Goal: Task Accomplishment & Management: Manage account settings

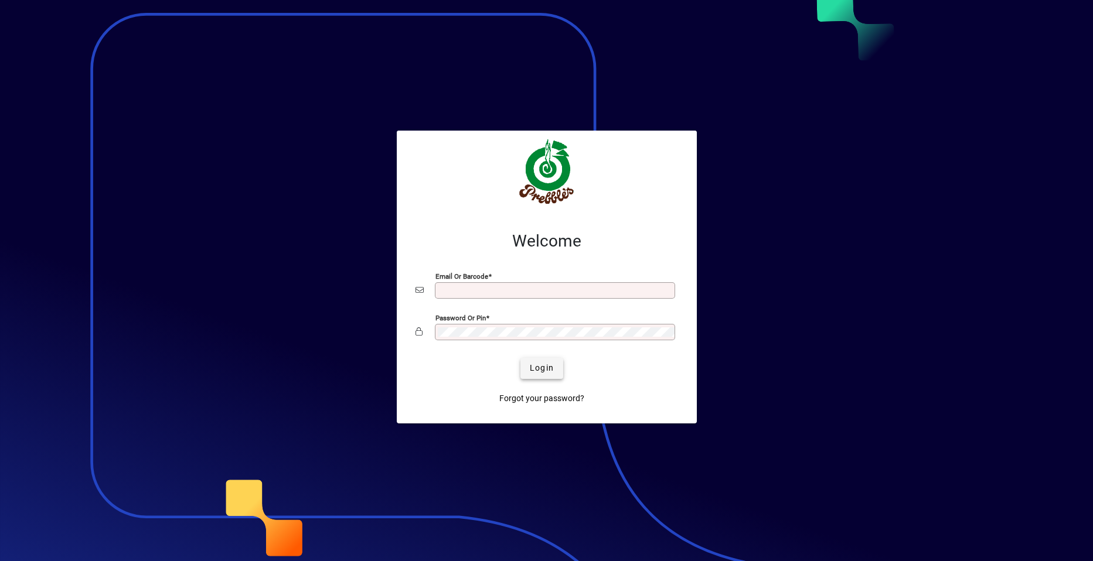
type input "**********"
click at [539, 366] on span "Login" at bounding box center [542, 368] width 24 height 12
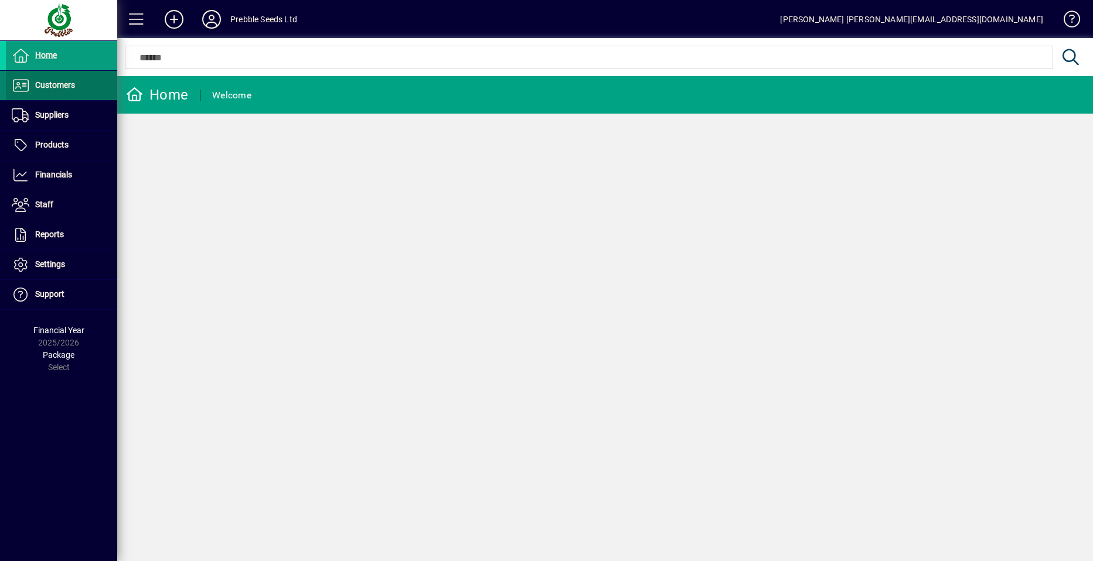
click at [58, 90] on span "Customers" at bounding box center [40, 86] width 69 height 14
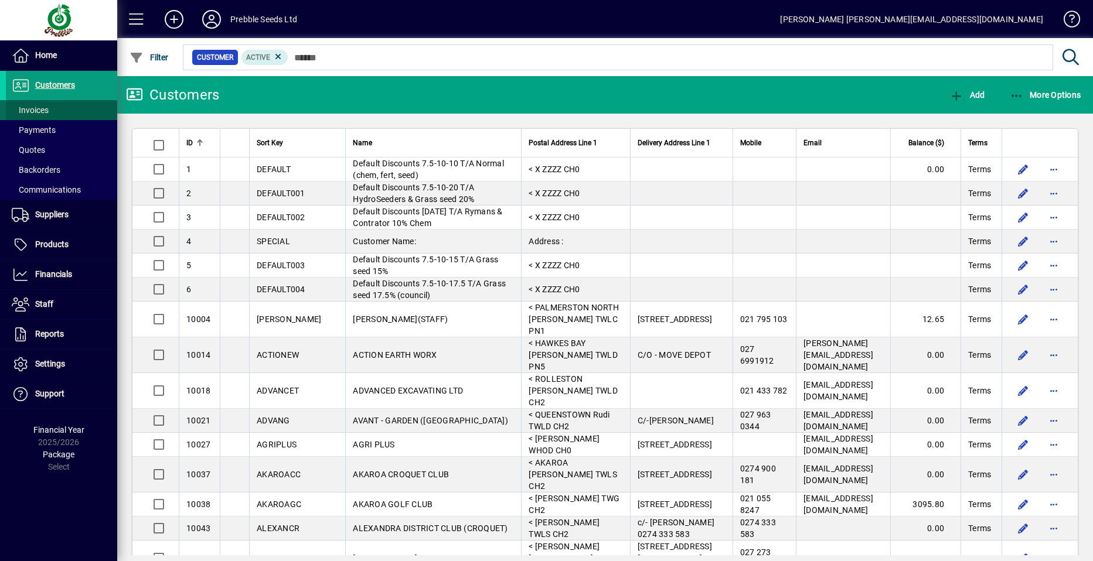
click at [64, 112] on span at bounding box center [61, 110] width 111 height 28
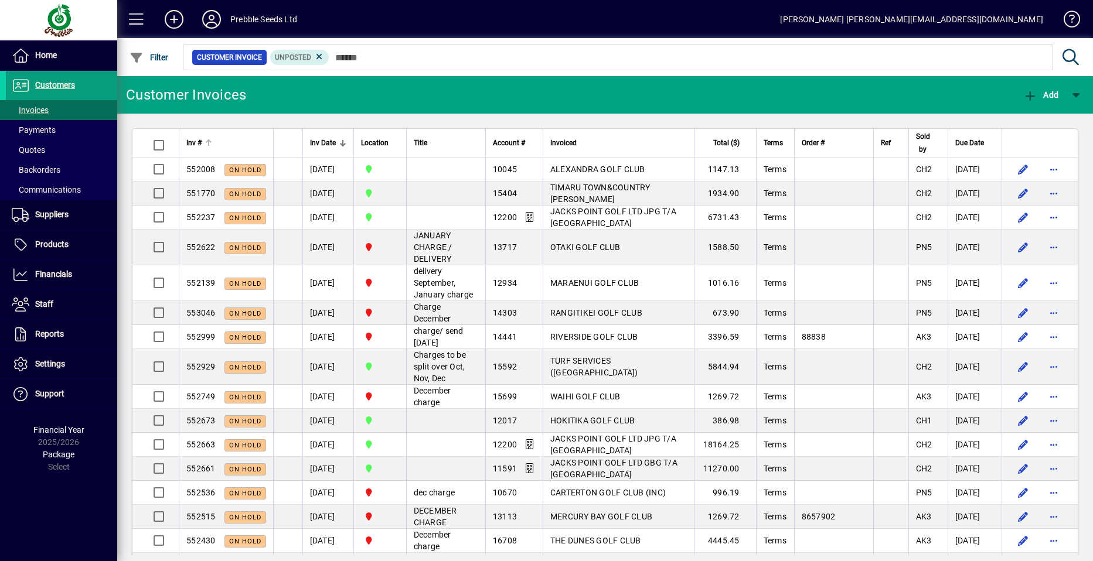
click at [190, 141] on span "Inv #" at bounding box center [193, 143] width 15 height 13
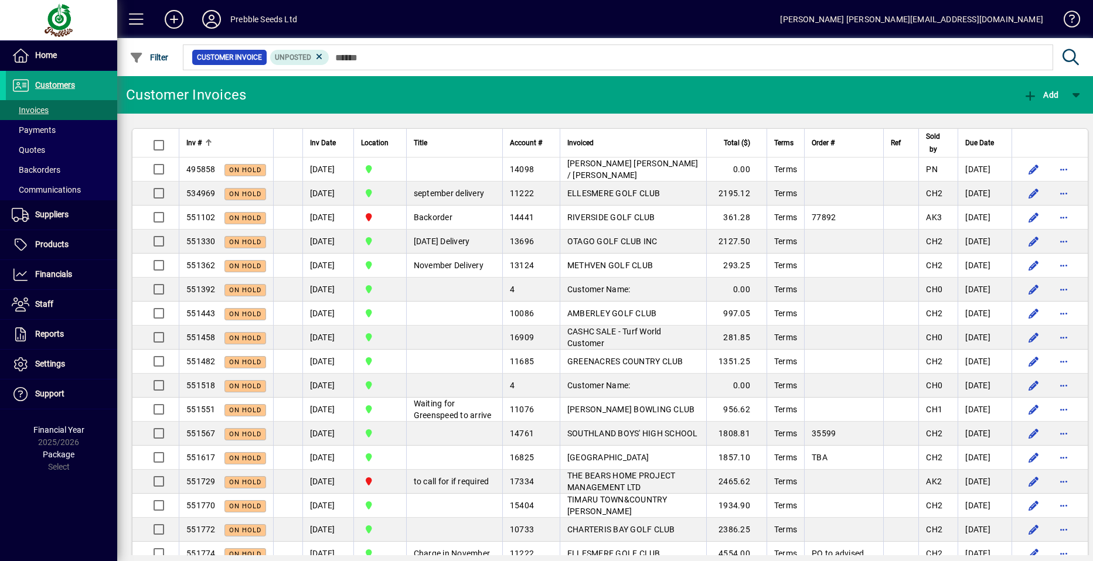
click at [191, 141] on span "Inv #" at bounding box center [193, 143] width 15 height 13
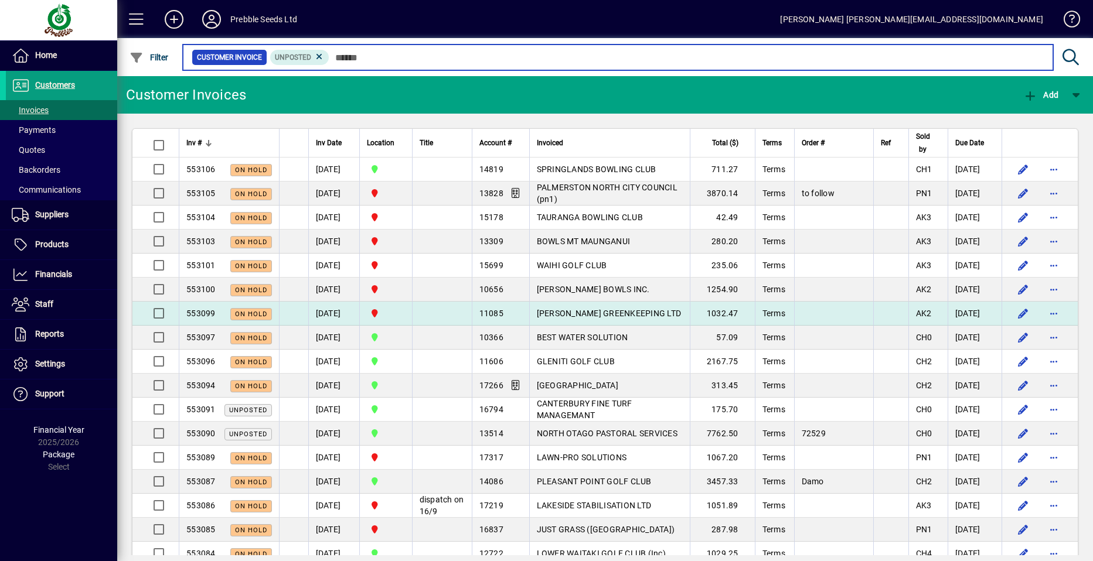
scroll to position [59, 0]
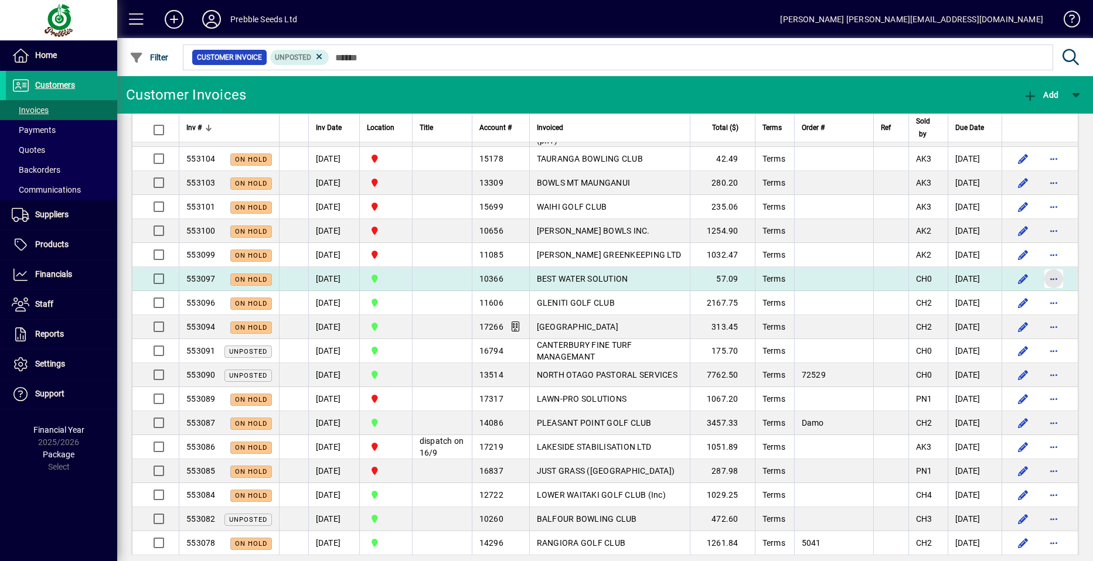
click at [1043, 278] on span "button" at bounding box center [1054, 279] width 28 height 28
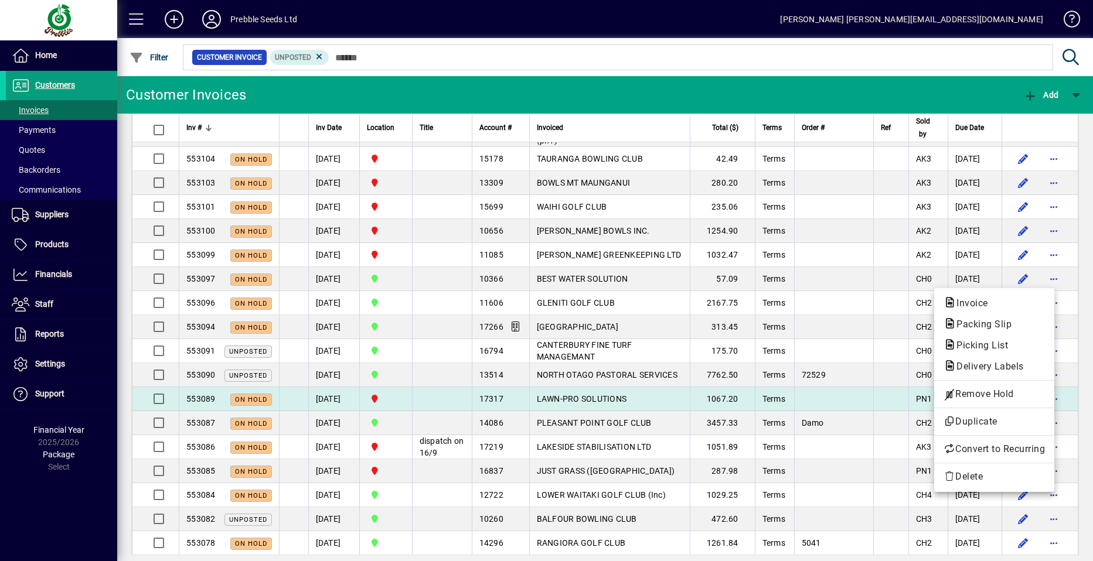
drag, startPoint x: 969, startPoint y: 395, endPoint x: 961, endPoint y: 390, distance: 9.5
click at [969, 394] on span "Remove Hold" at bounding box center [994, 394] width 101 height 14
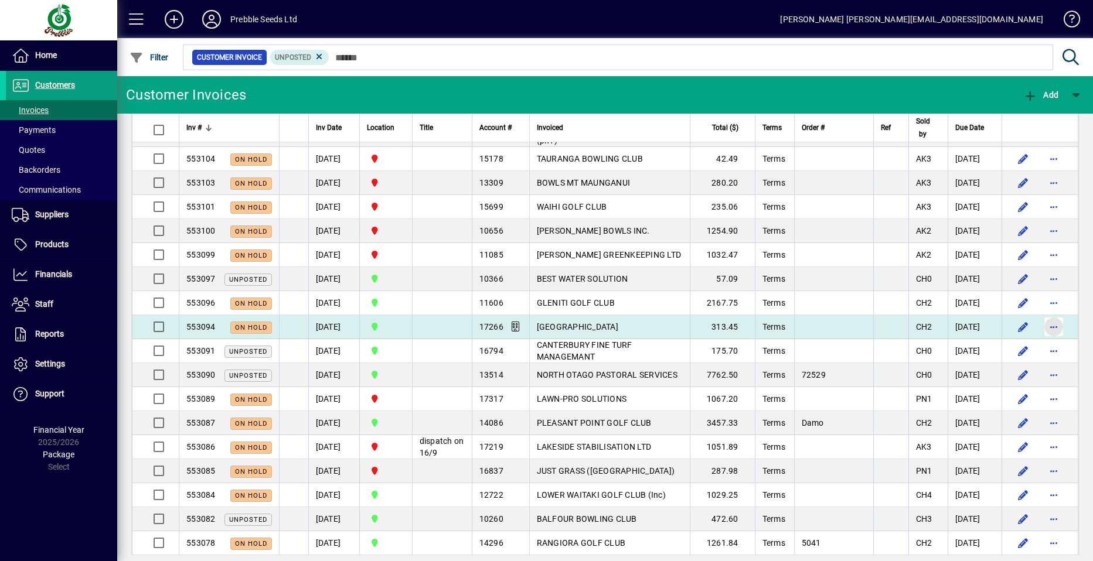
click at [1045, 326] on span "button" at bounding box center [1054, 327] width 28 height 28
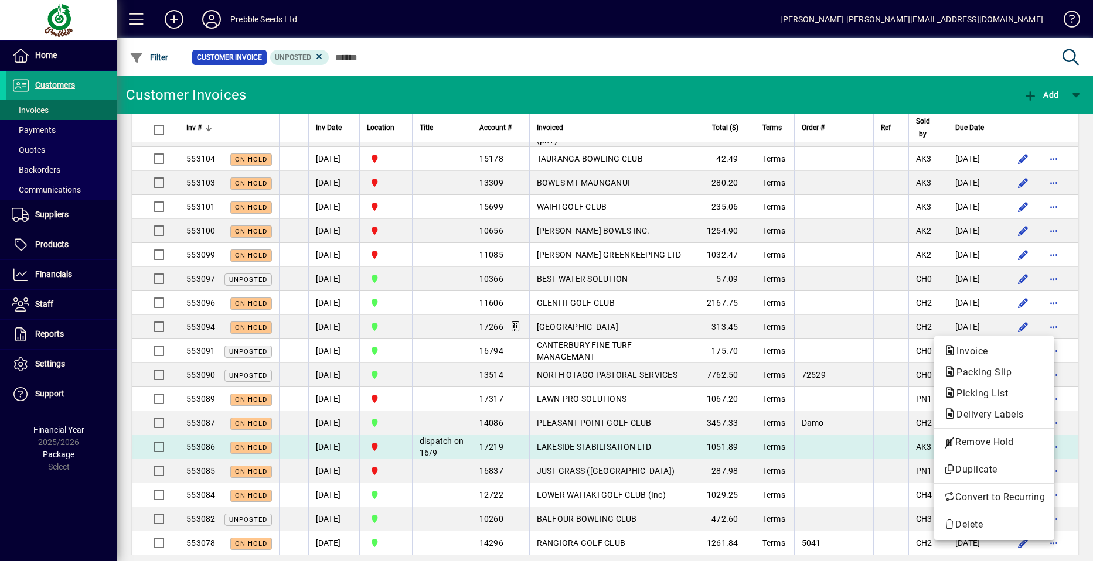
drag, startPoint x: 982, startPoint y: 444, endPoint x: 973, endPoint y: 439, distance: 10.0
click at [982, 443] on span "Remove Hold" at bounding box center [994, 442] width 101 height 14
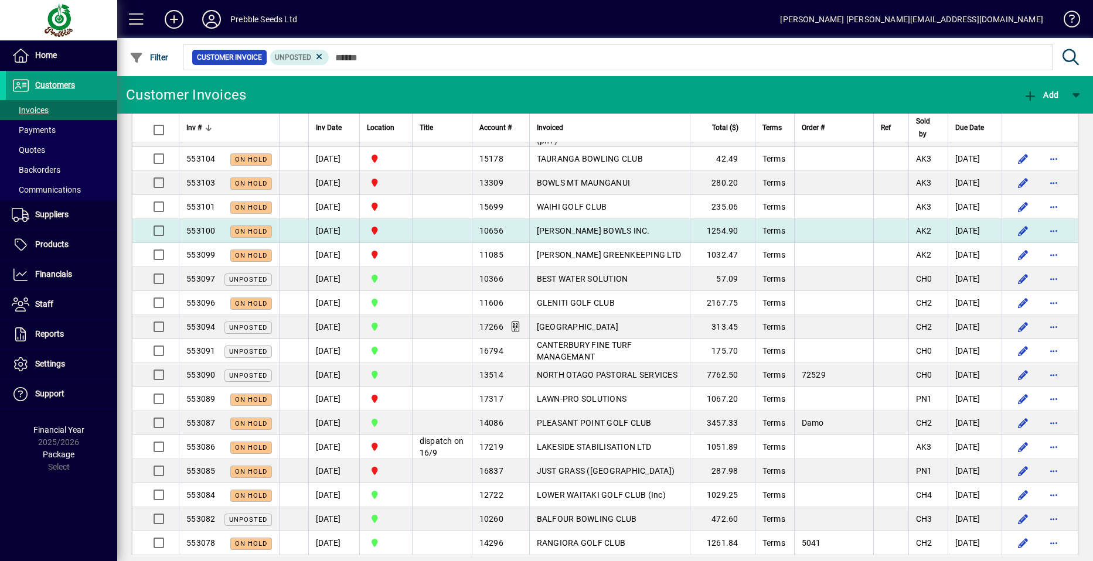
scroll to position [0, 0]
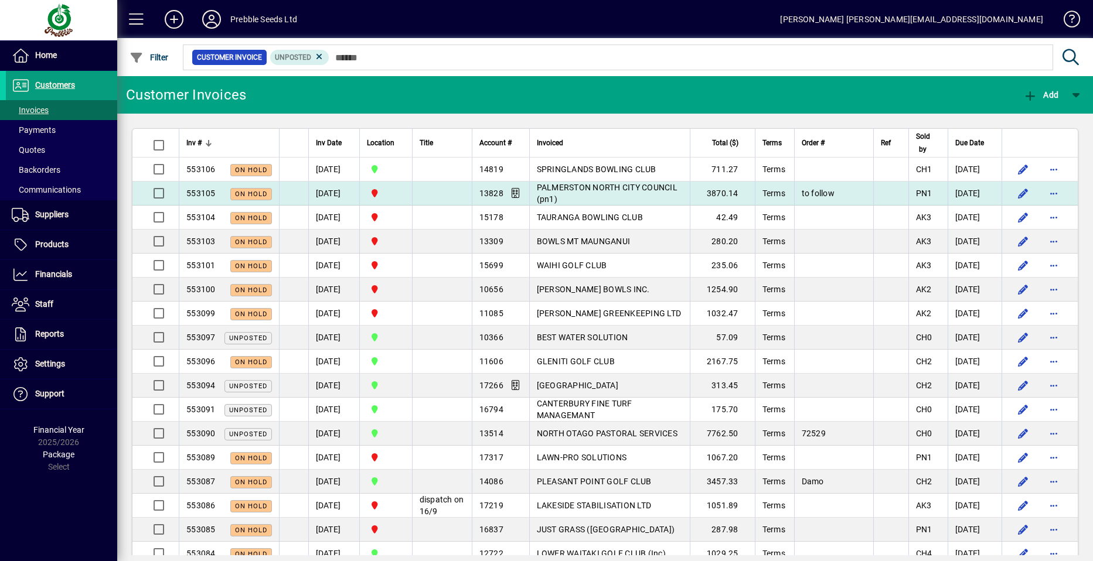
click at [571, 184] on span "PALMERSTON NORTH CITY COUNCIL (pn1)" at bounding box center [607, 193] width 141 height 21
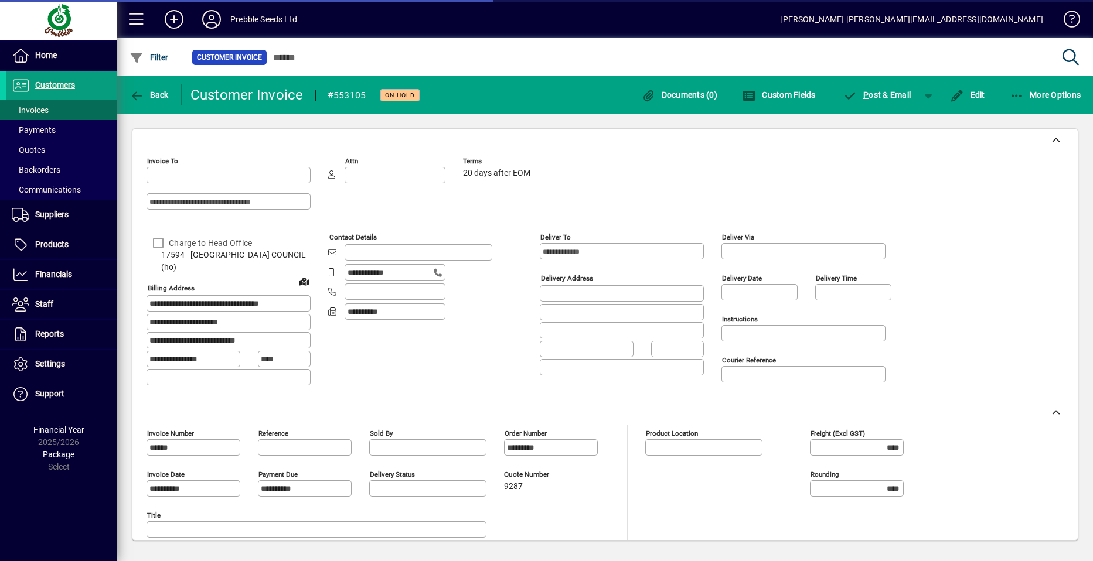
type input "**********"
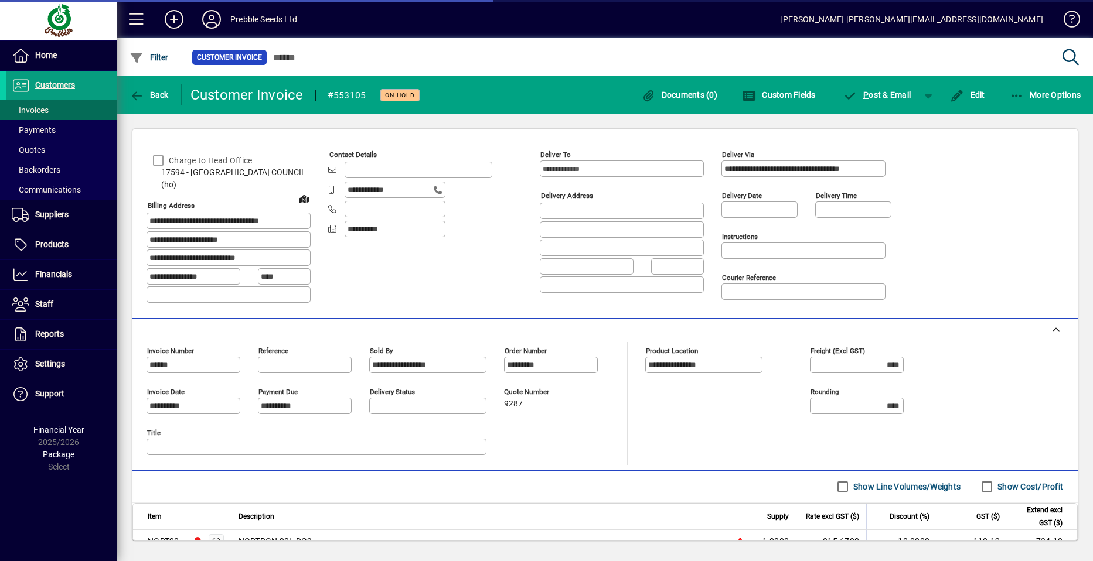
scroll to position [210, 0]
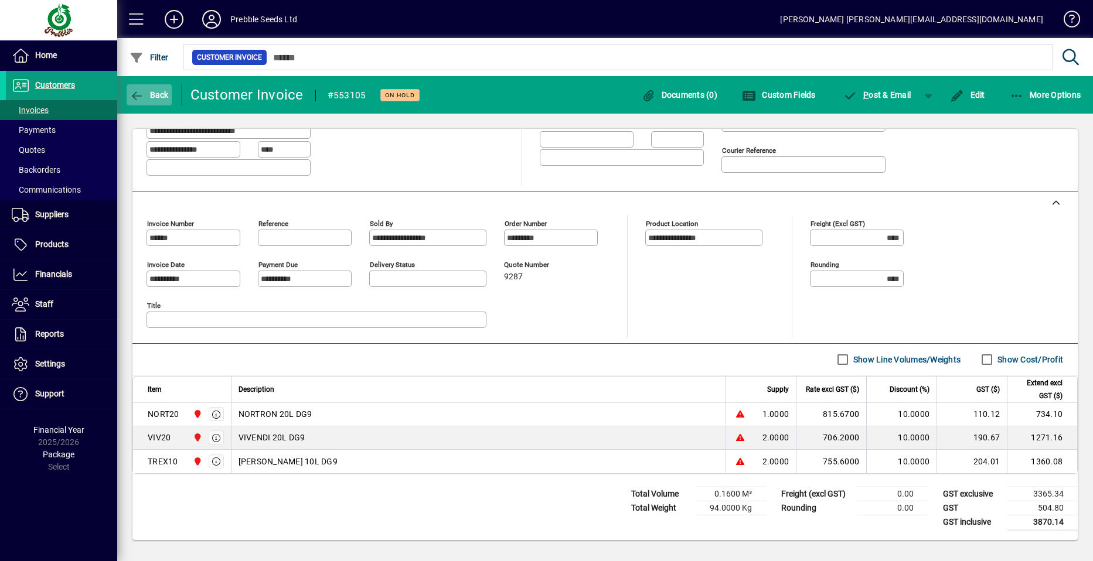
click at [154, 90] on span "Back" at bounding box center [149, 94] width 39 height 9
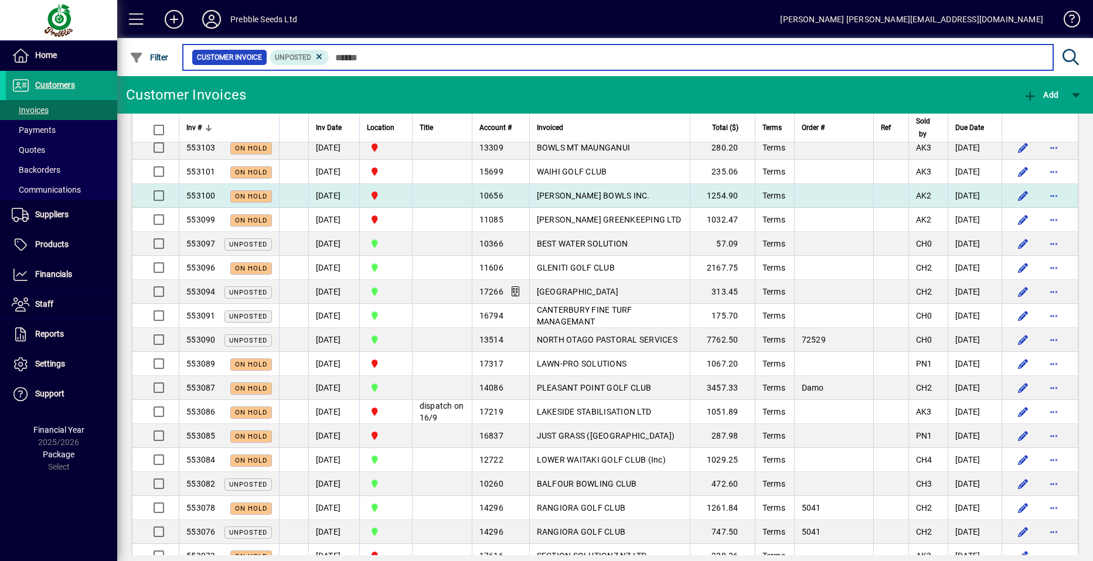
scroll to position [176, 0]
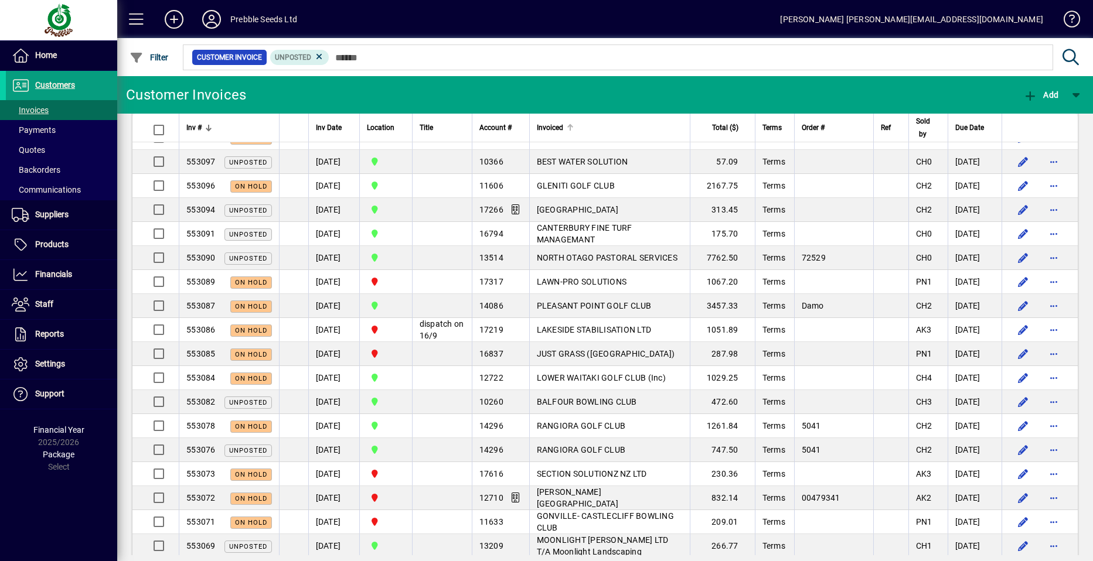
click at [554, 127] on span "Invoiced" at bounding box center [550, 127] width 26 height 13
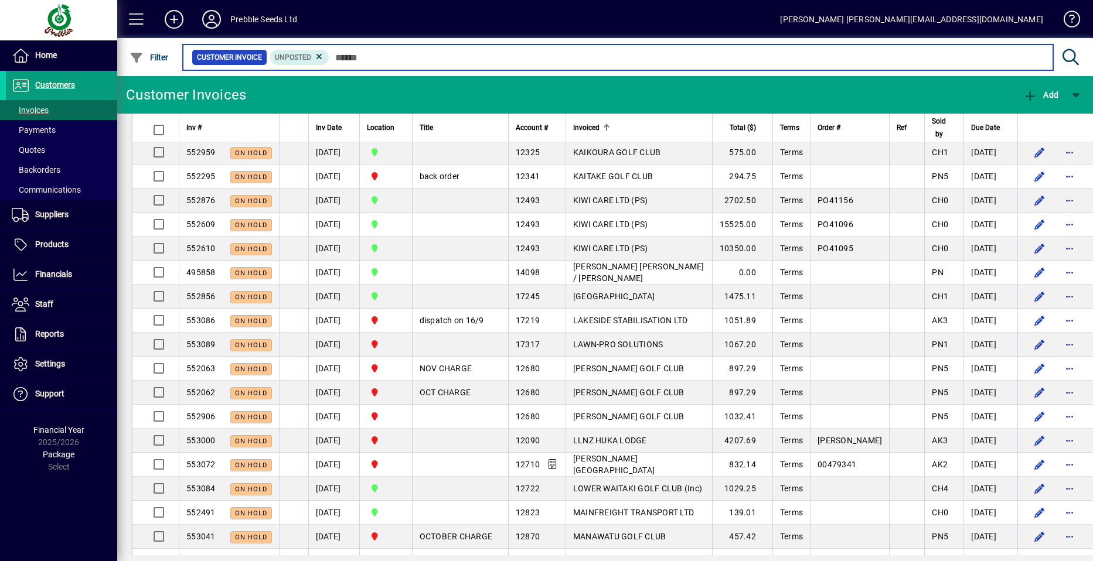
scroll to position [2110, 0]
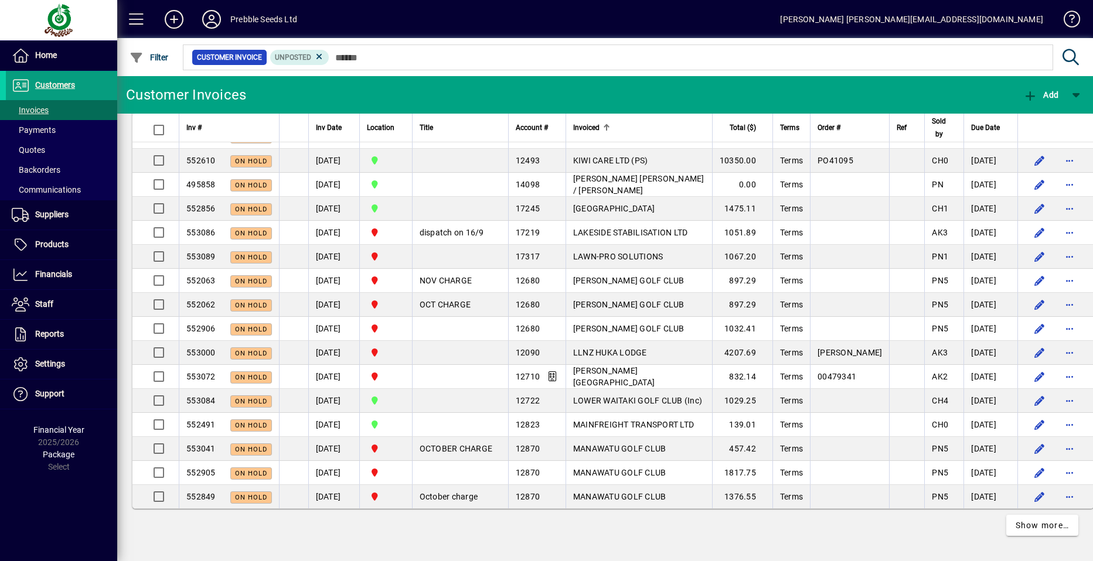
click at [1056, 79] on span "button" at bounding box center [1070, 64] width 28 height 28
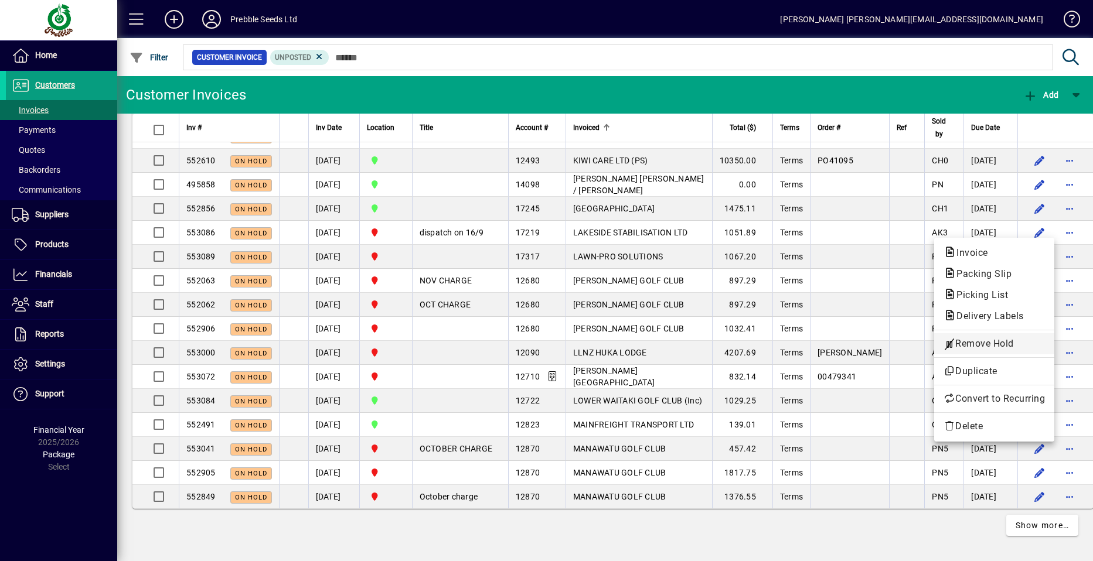
click at [989, 343] on span "Remove Hold" at bounding box center [994, 344] width 101 height 14
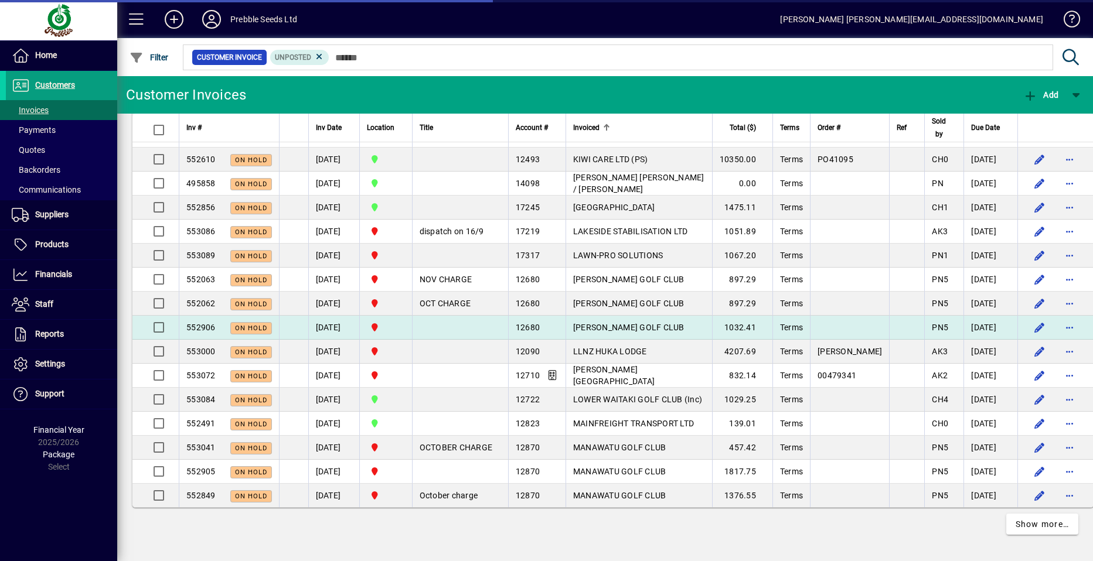
scroll to position [2275, 0]
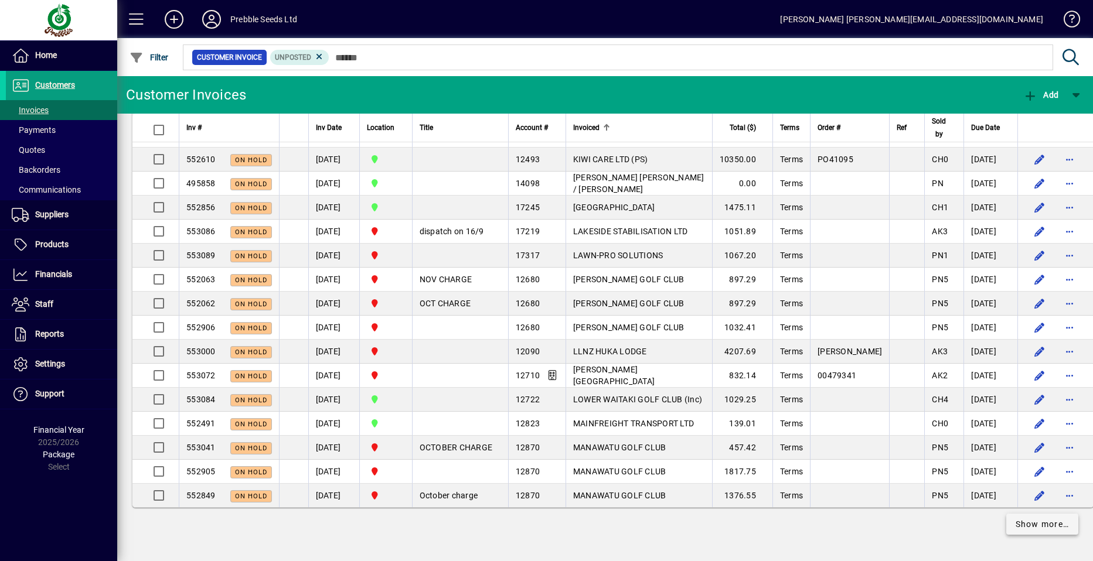
click at [1022, 522] on span "Show more…" at bounding box center [1043, 525] width 54 height 12
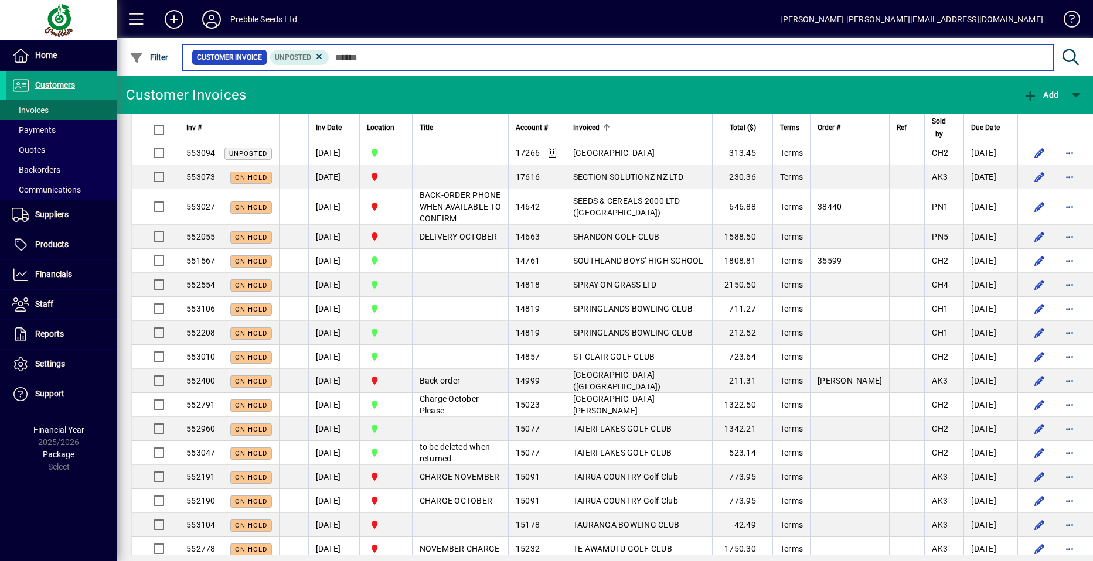
scroll to position [4209, 0]
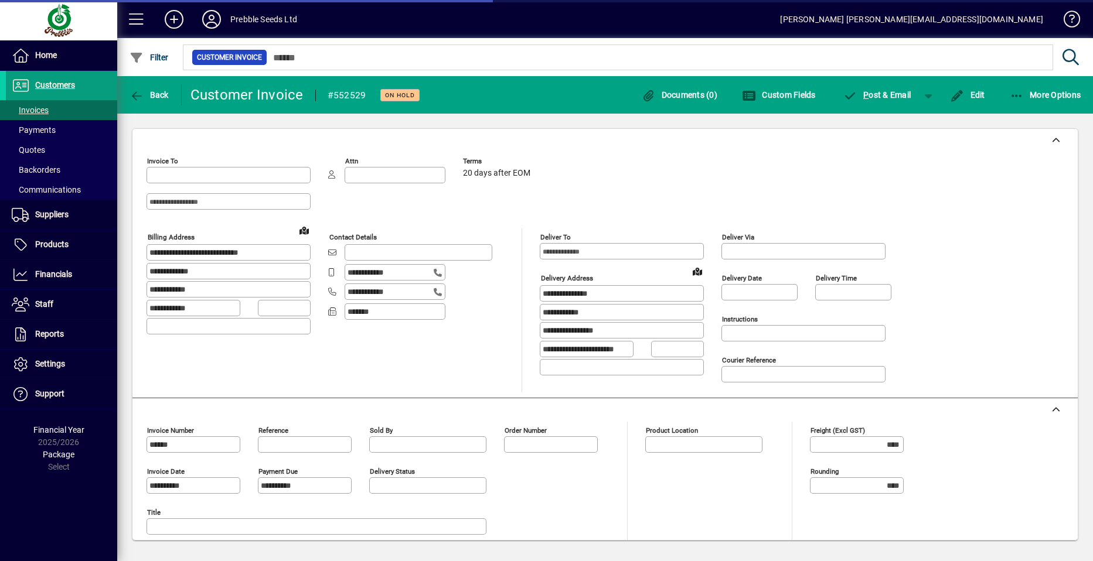
type input "**********"
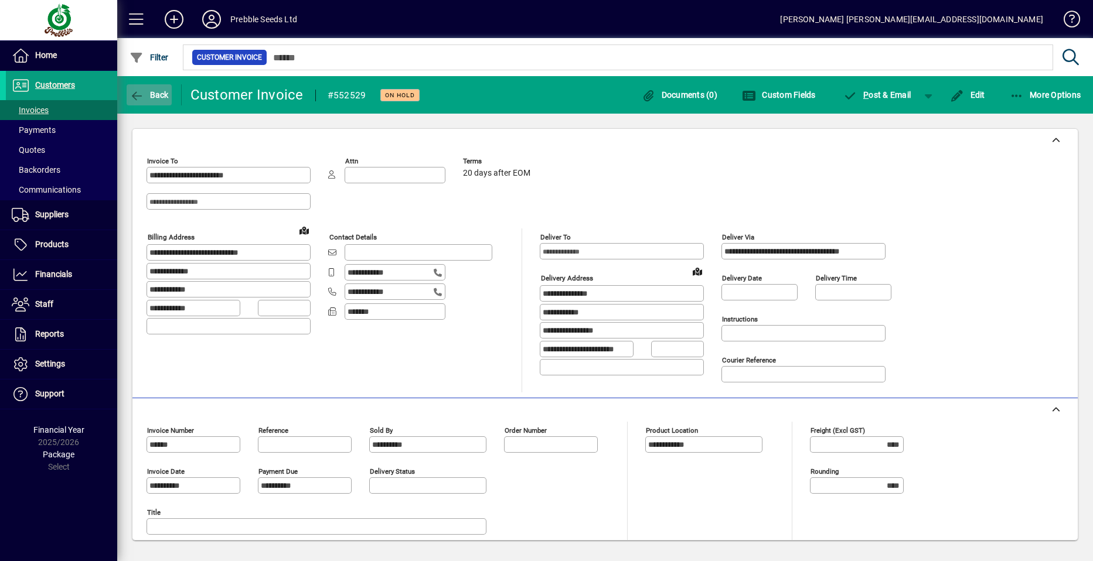
click at [151, 96] on span "Back" at bounding box center [149, 94] width 39 height 9
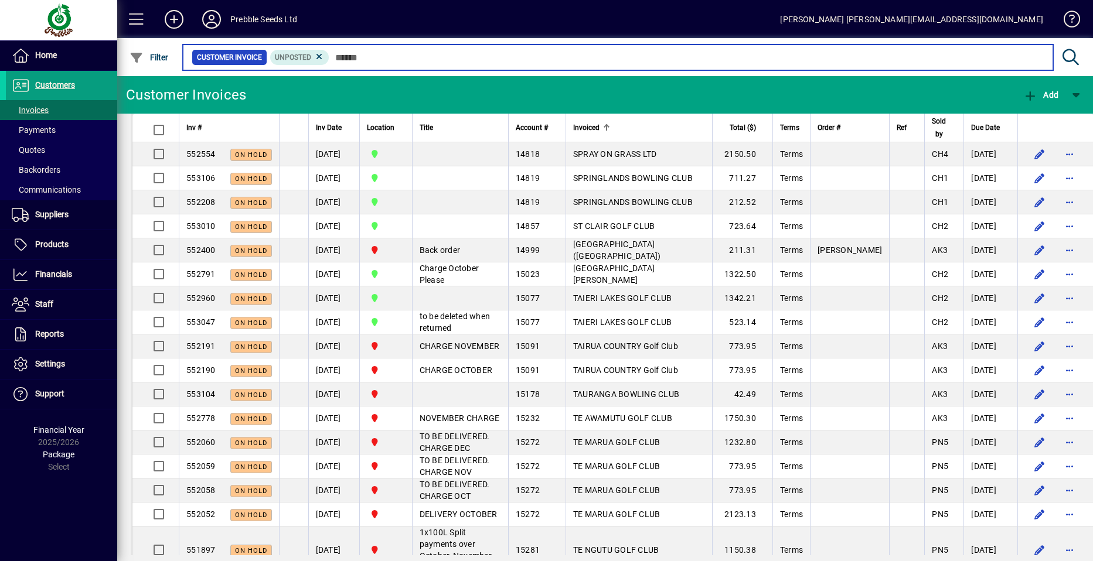
scroll to position [4278, 0]
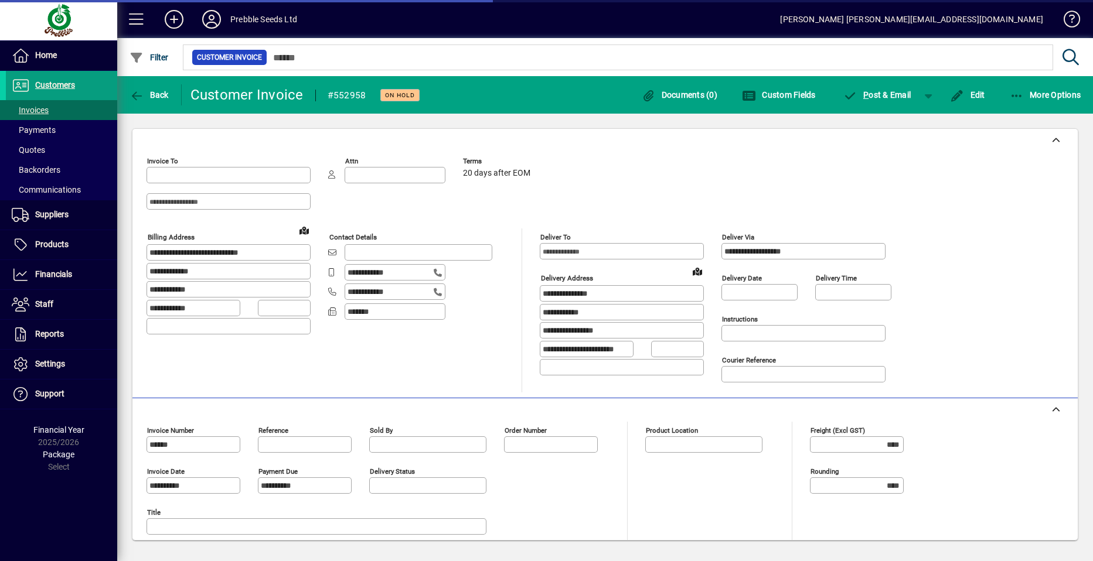
type input "**********"
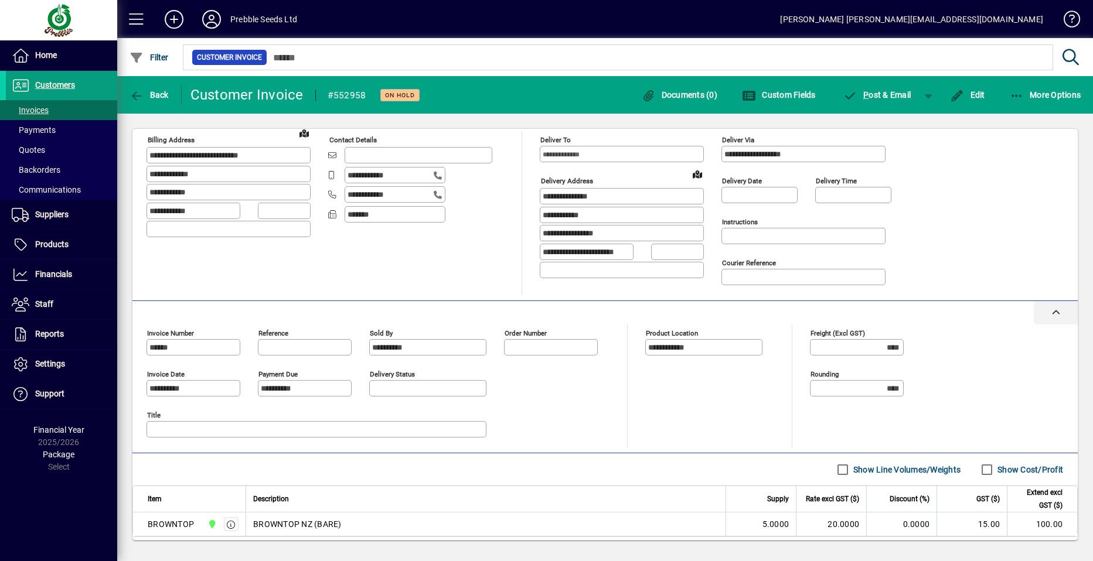
scroll to position [160, 0]
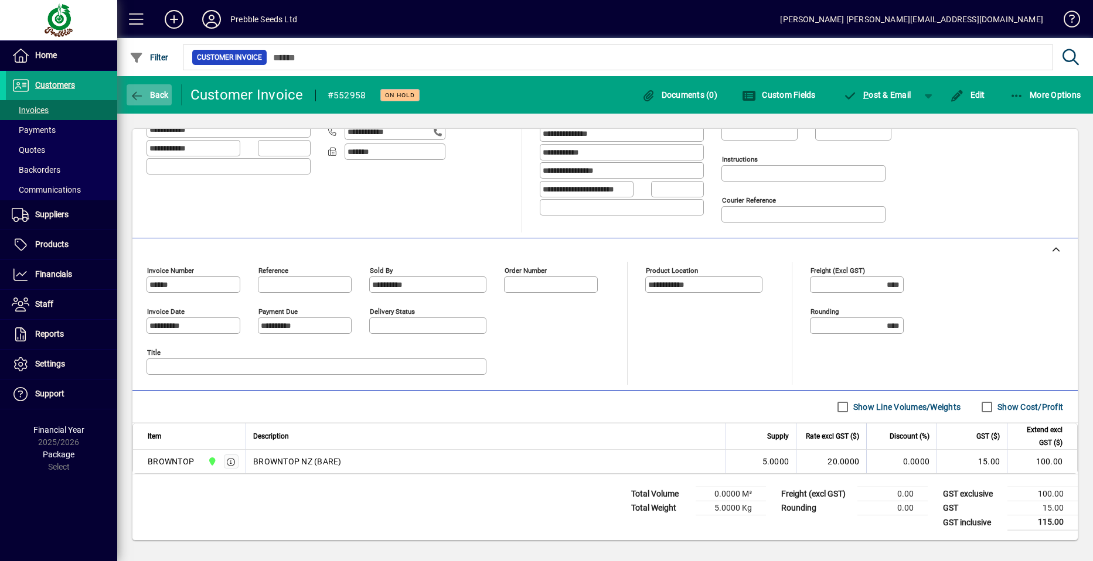
click at [144, 97] on span "Back" at bounding box center [149, 94] width 39 height 9
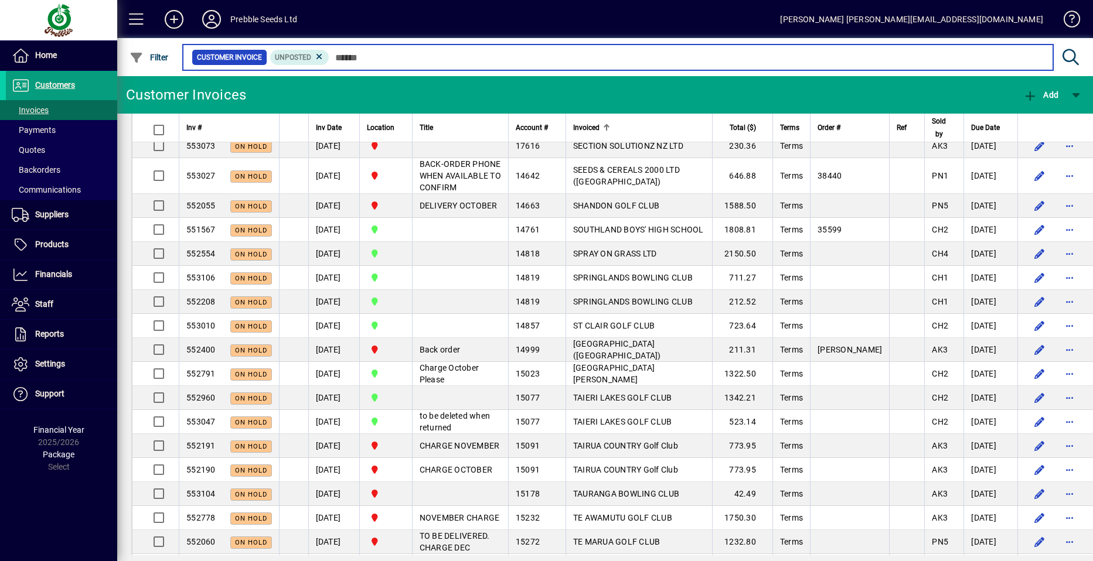
scroll to position [4044, 0]
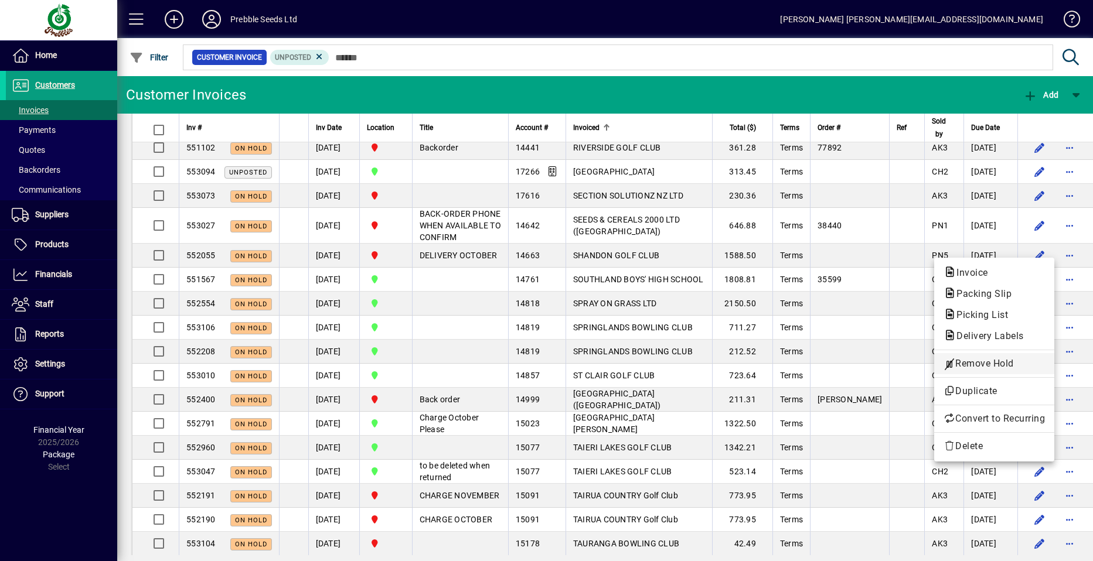
click at [965, 363] on span "Remove Hold" at bounding box center [994, 364] width 101 height 14
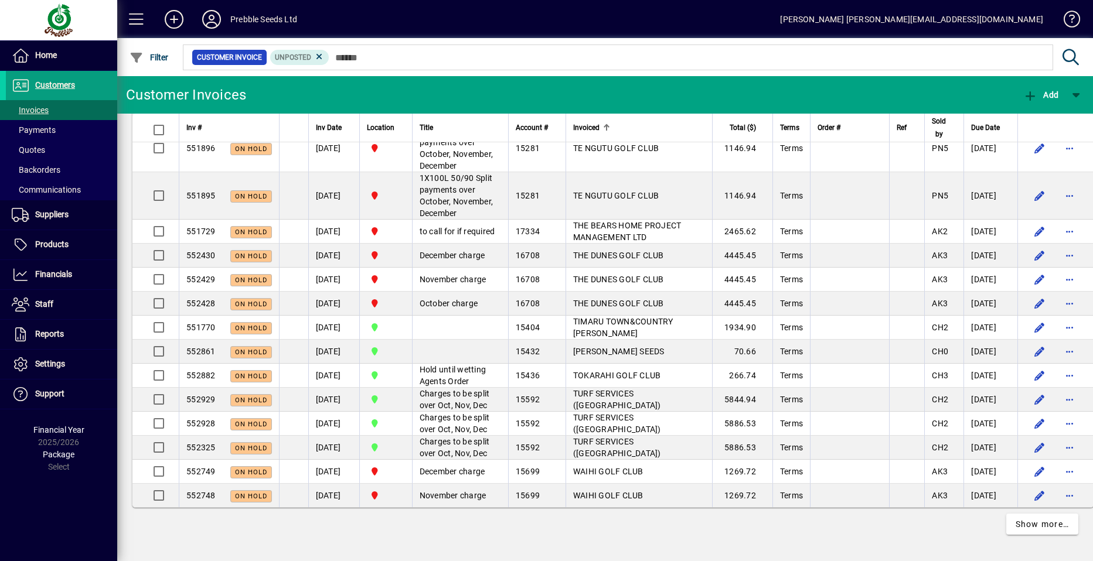
scroll to position [5206, 0]
click at [62, 241] on span "Products" at bounding box center [51, 244] width 33 height 9
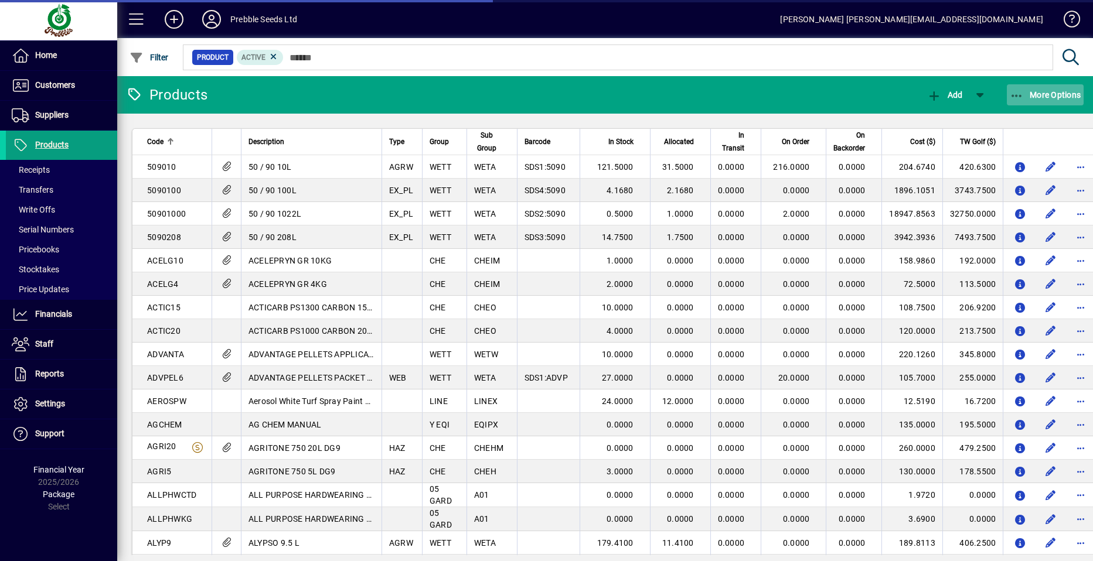
click at [1060, 91] on span "More Options" at bounding box center [1046, 94] width 72 height 9
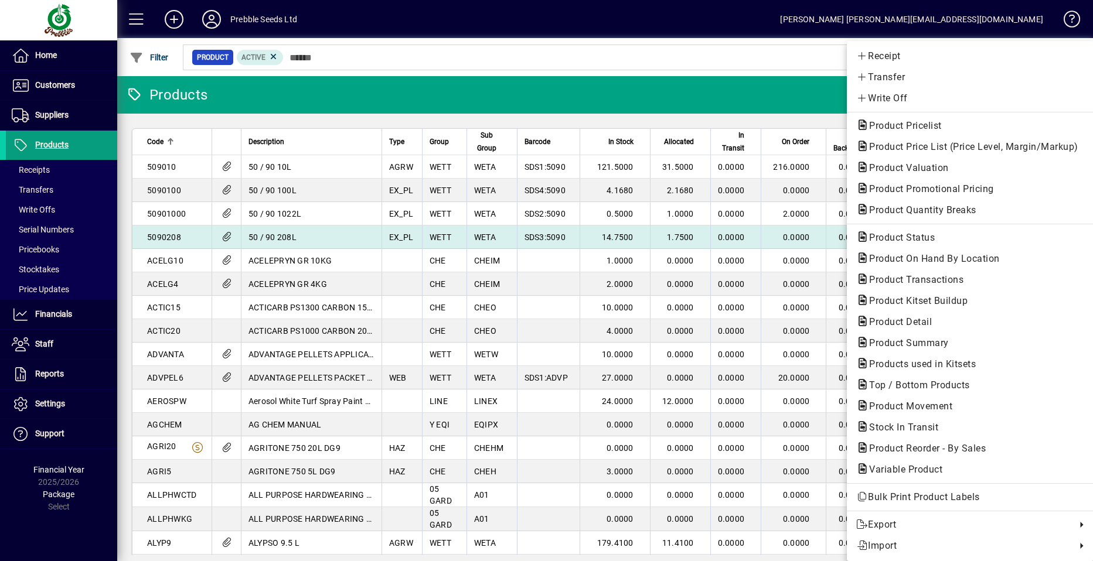
click at [895, 241] on span "Product Status" at bounding box center [898, 237] width 84 height 11
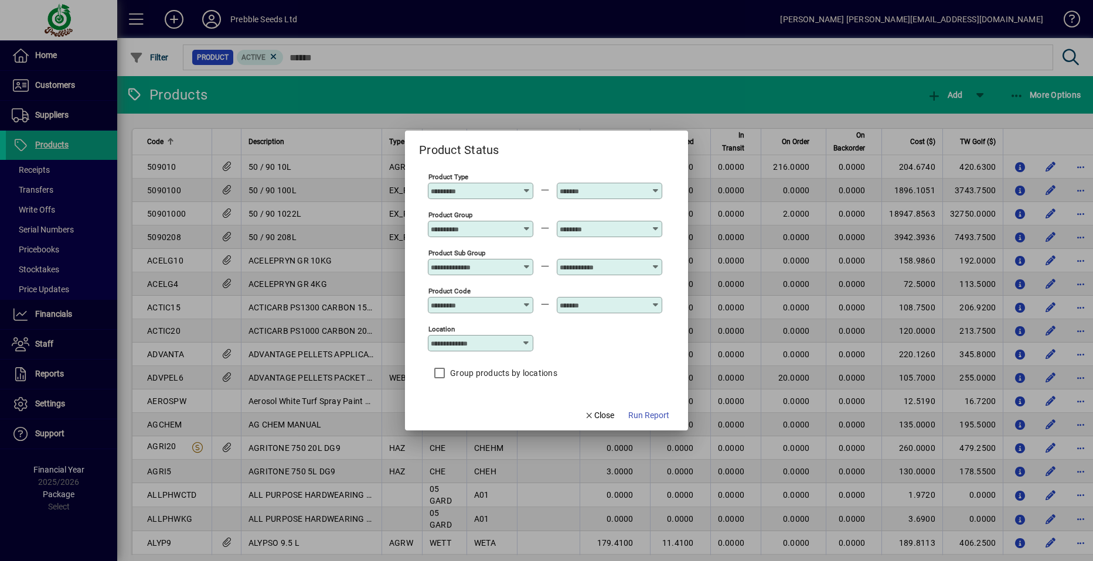
click at [527, 263] on icon at bounding box center [526, 263] width 9 height 0
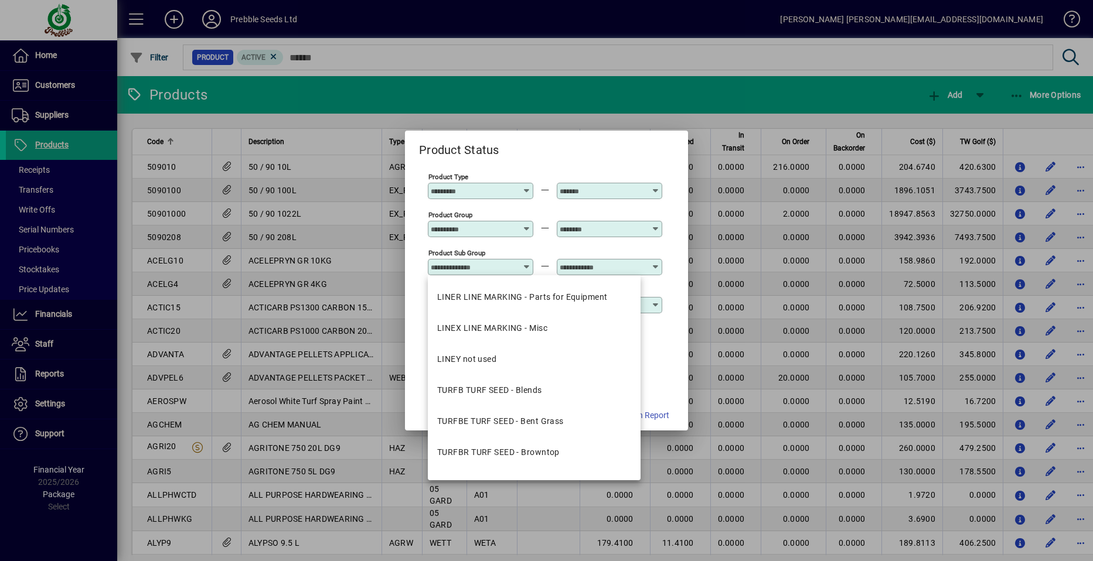
scroll to position [1641, 0]
click at [476, 393] on div "TURFB TURF SEED - Blends" at bounding box center [489, 391] width 105 height 12
type input "**********"
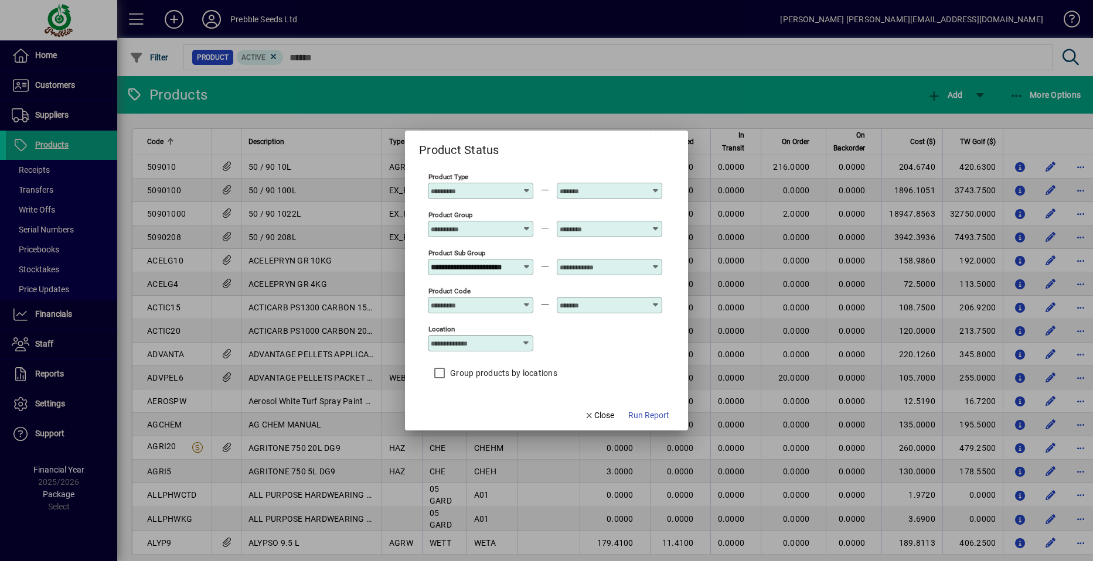
scroll to position [0, 0]
click at [658, 263] on icon at bounding box center [655, 263] width 9 height 0
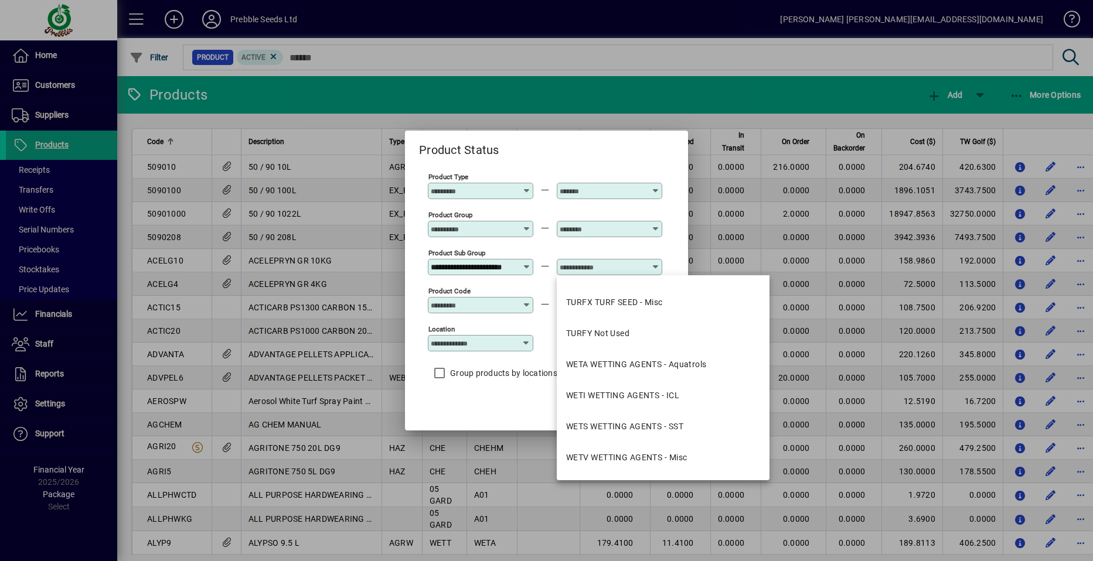
scroll to position [1934, 0]
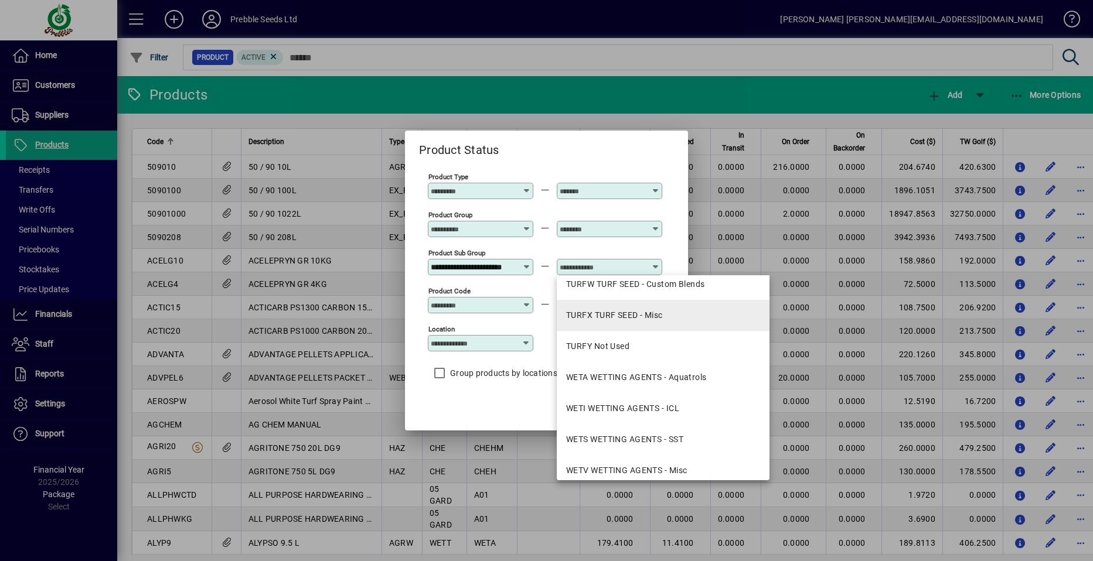
click at [618, 316] on div "TURFX TURF SEED - Misc" at bounding box center [614, 315] width 97 height 12
type input "**********"
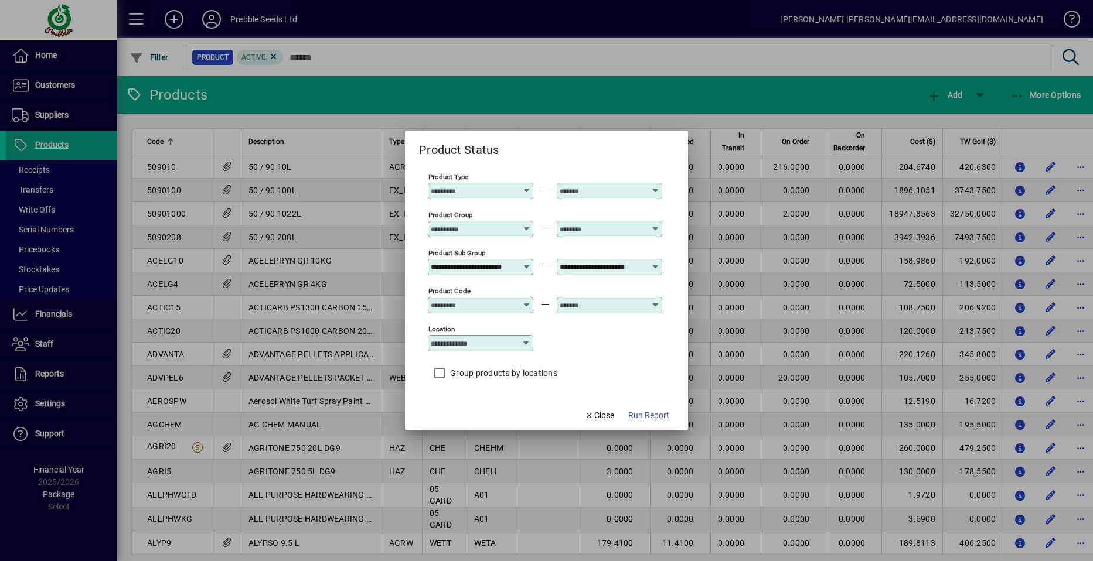
scroll to position [0, 0]
click at [526, 343] on icon at bounding box center [526, 343] width 9 height 9
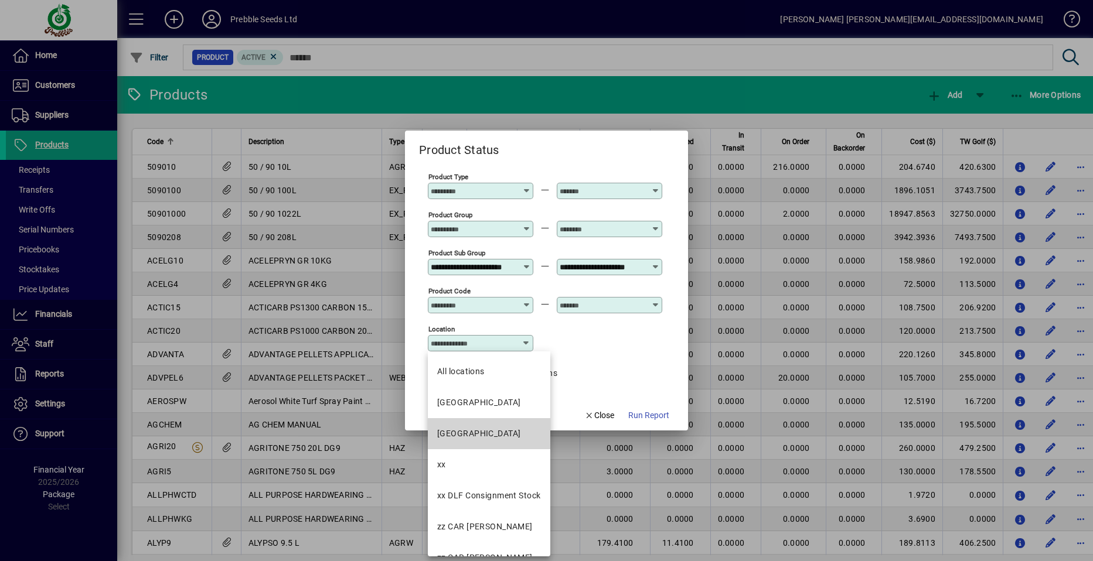
click at [474, 437] on div "[GEOGRAPHIC_DATA]" at bounding box center [478, 434] width 83 height 12
type input "**********"
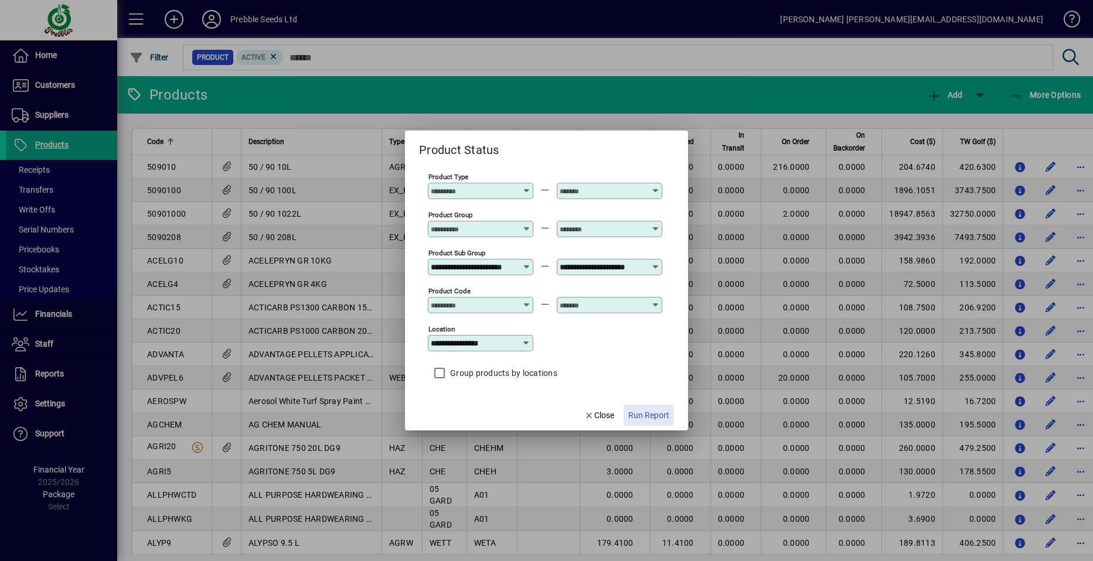
click at [651, 415] on span "Run Report" at bounding box center [648, 416] width 41 height 12
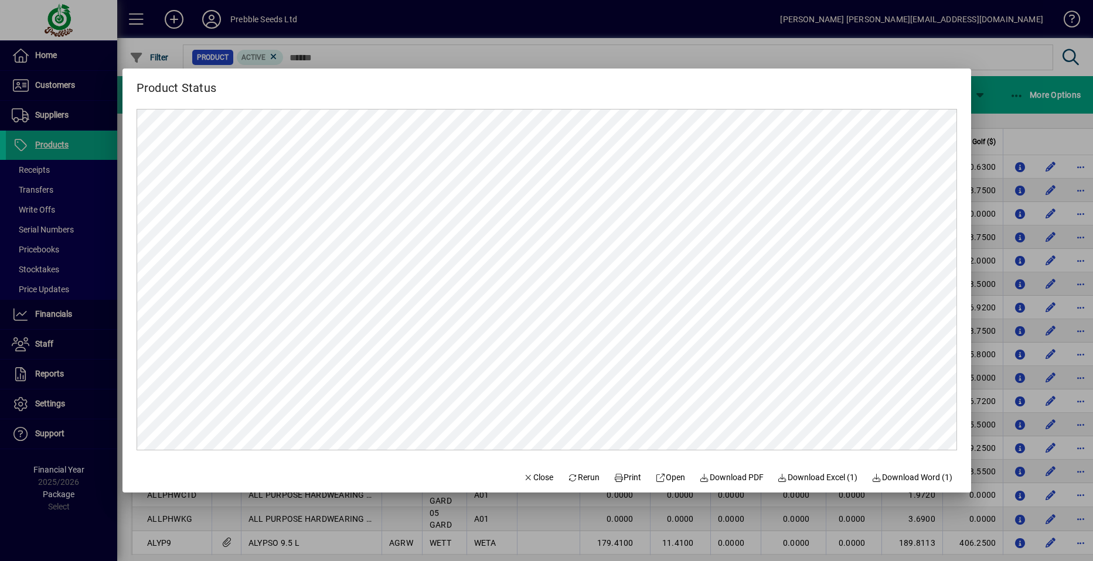
click at [578, 477] on span "Rerun" at bounding box center [583, 478] width 32 height 12
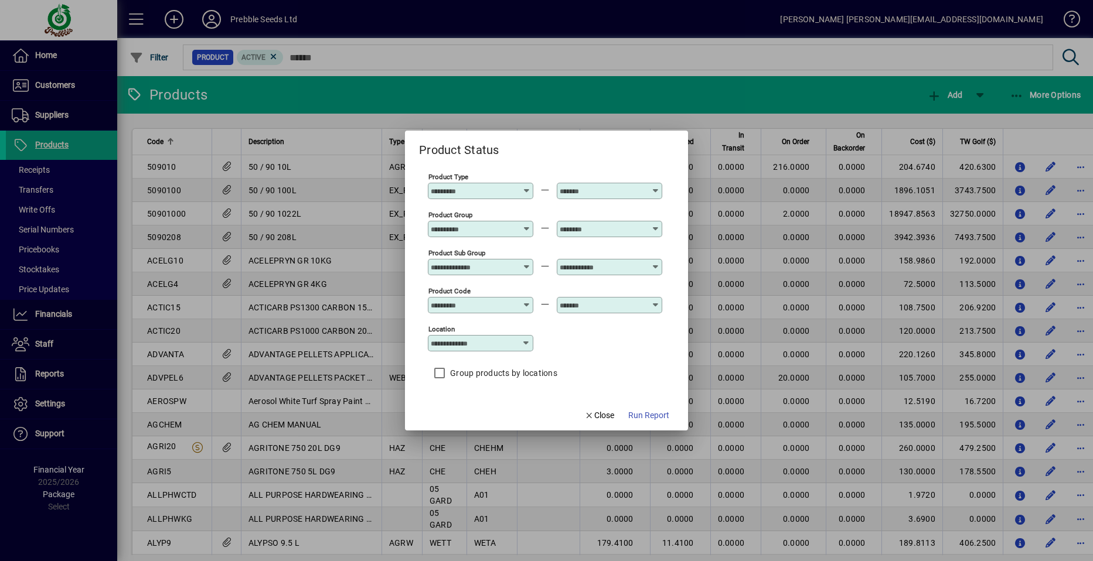
type input "**********"
click at [529, 342] on icon at bounding box center [526, 343] width 9 height 9
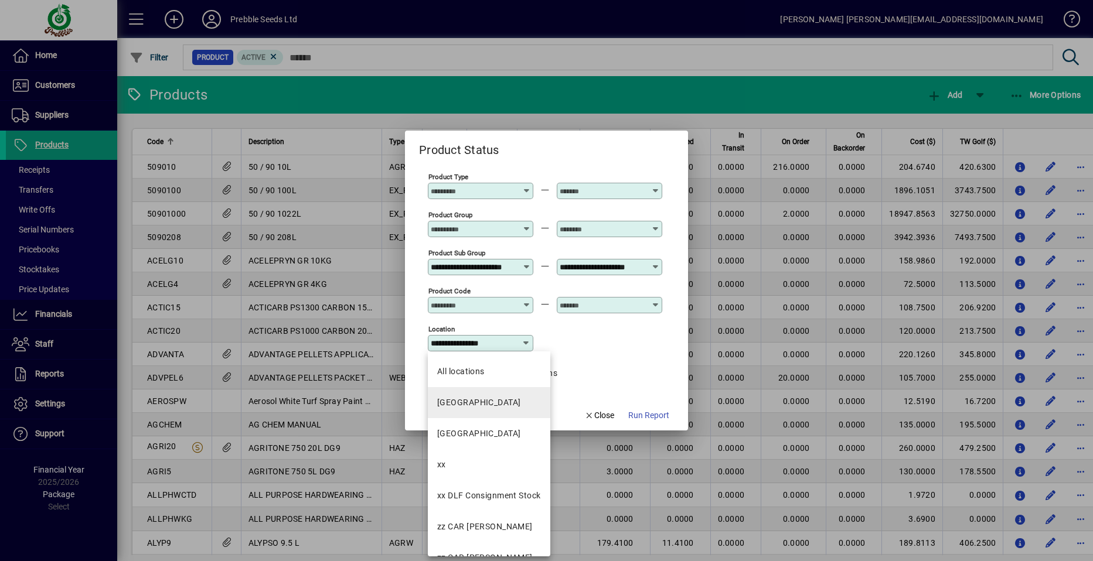
click at [489, 401] on div "[GEOGRAPHIC_DATA]" at bounding box center [478, 403] width 83 height 12
type input "**********"
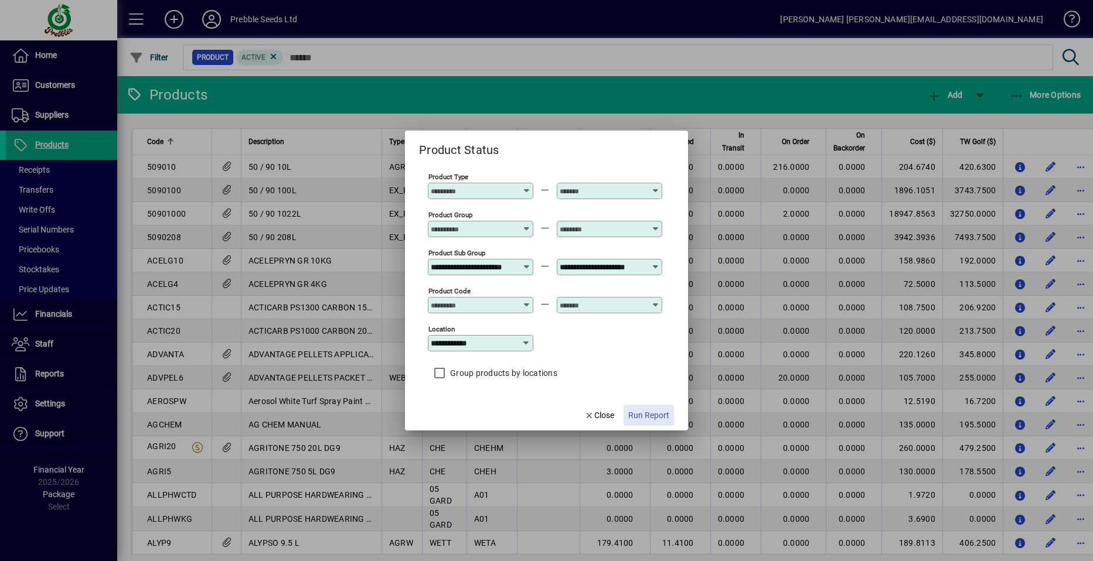
click at [639, 417] on span "Run Report" at bounding box center [648, 416] width 41 height 12
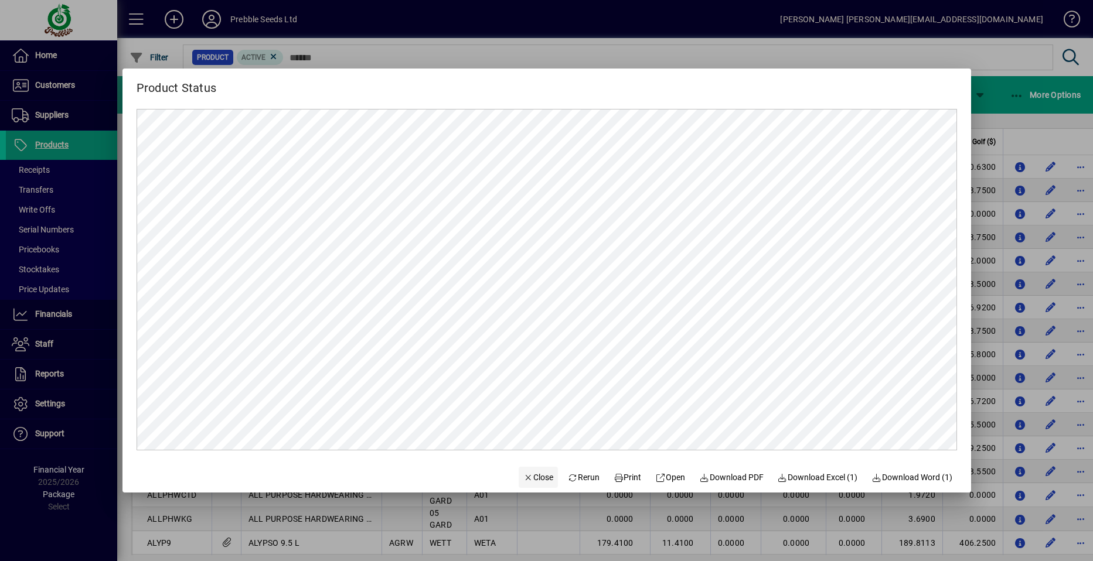
click at [533, 477] on span "Close" at bounding box center [538, 478] width 30 height 12
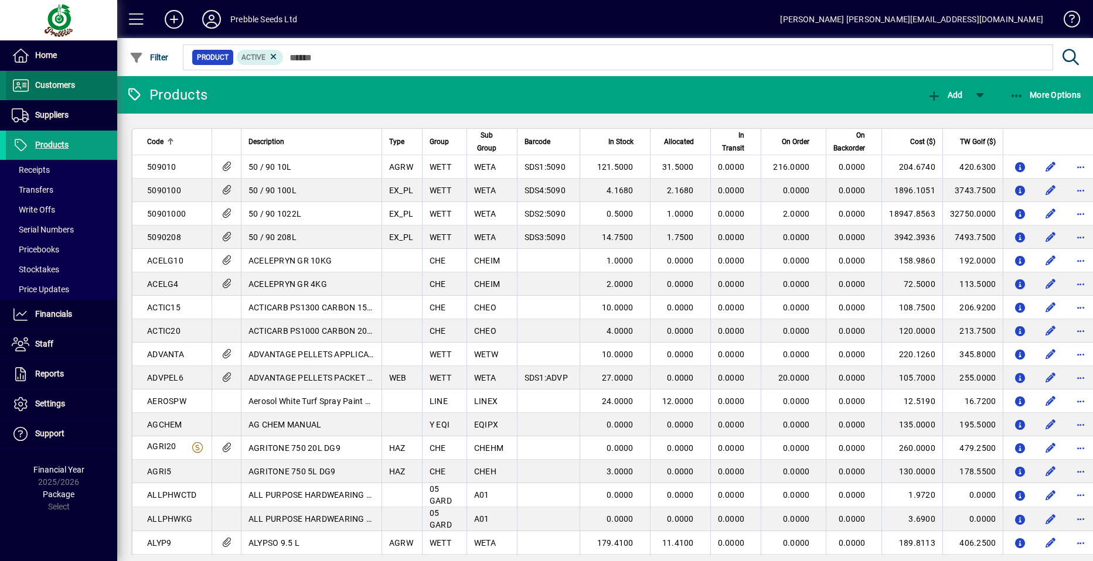
click at [55, 91] on span "Customers" at bounding box center [40, 86] width 69 height 14
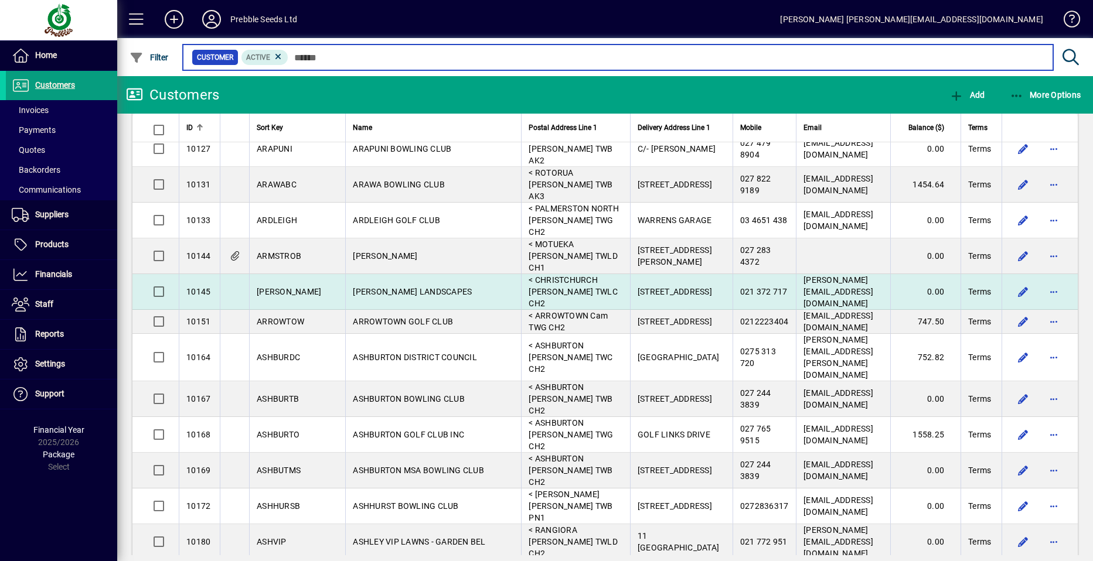
scroll to position [1289, 0]
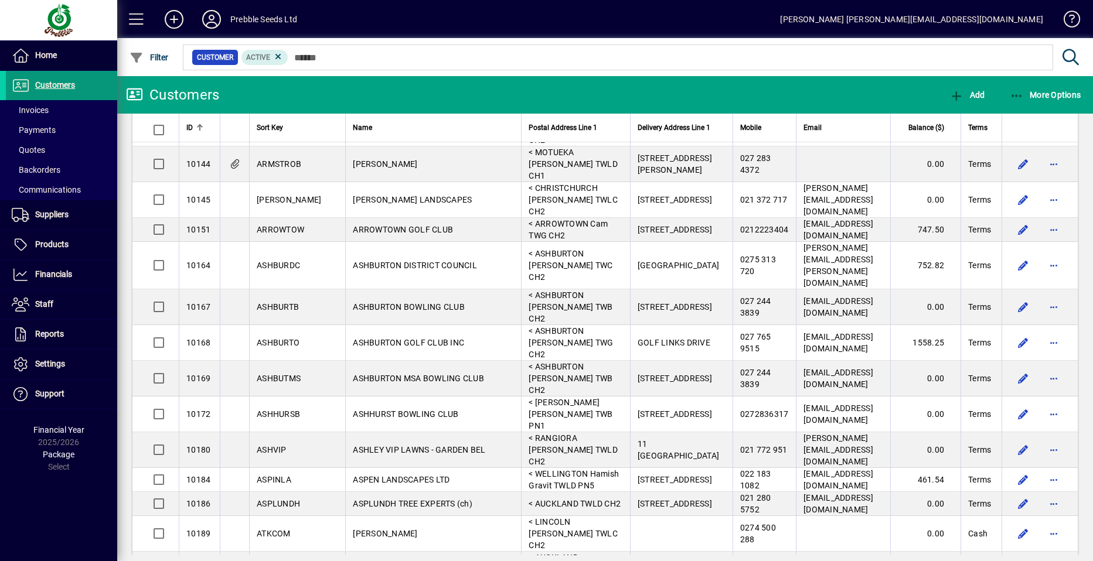
click at [53, 81] on span "Customers" at bounding box center [55, 84] width 40 height 9
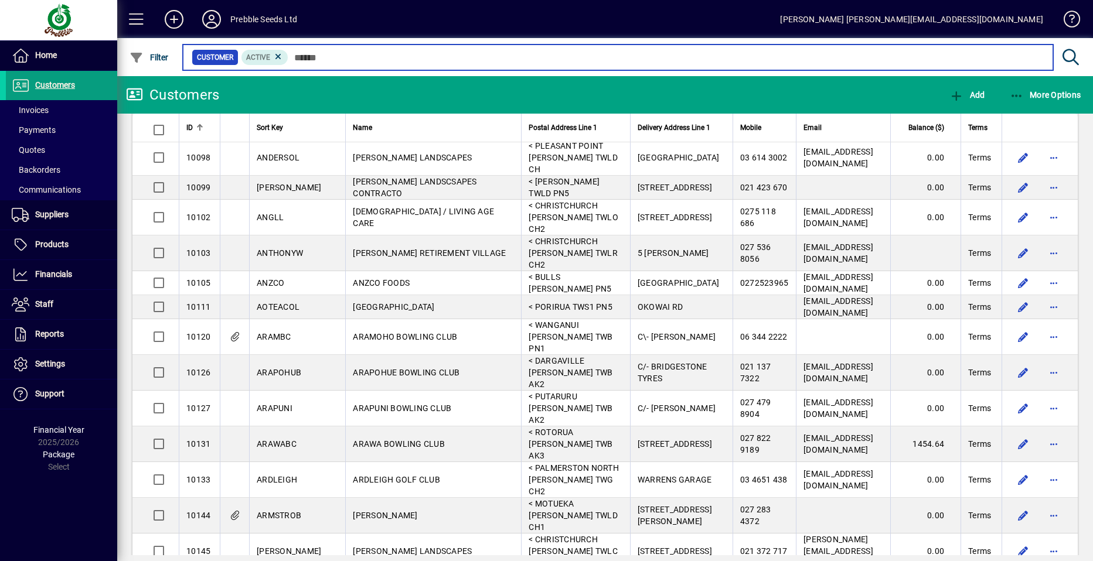
scroll to position [645, 0]
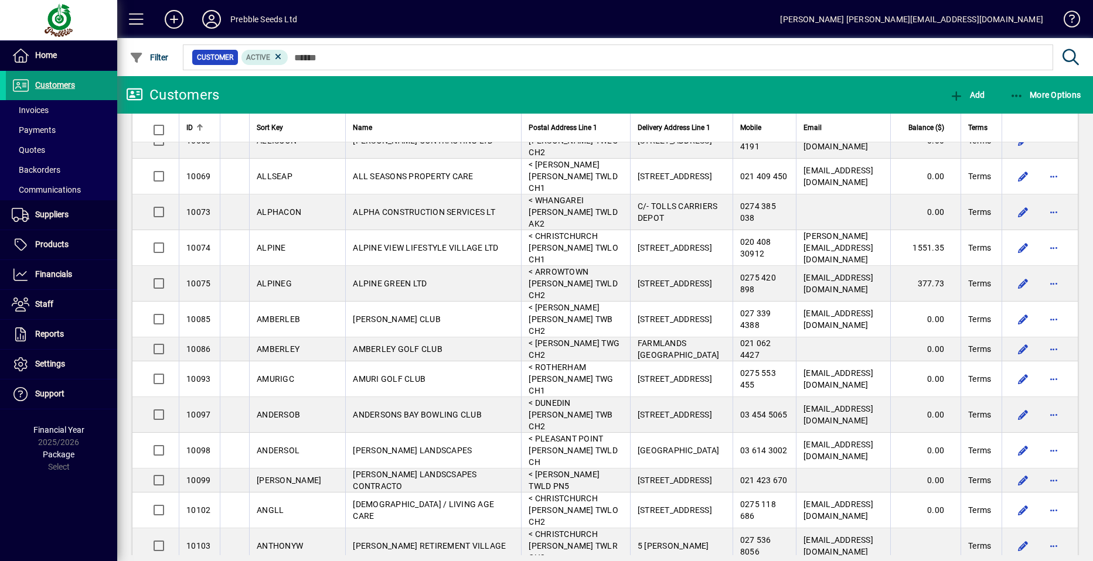
click at [53, 83] on span "Customers" at bounding box center [55, 84] width 40 height 9
click at [1051, 94] on span "More Options" at bounding box center [1046, 94] width 72 height 9
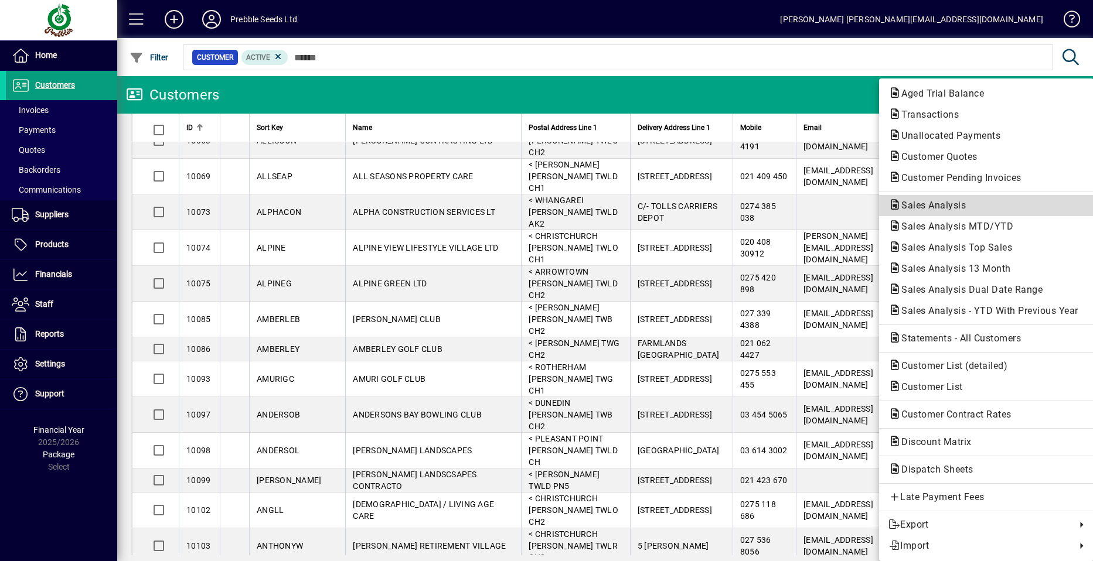
click at [937, 203] on span "Sales Analysis" at bounding box center [929, 205] width 83 height 11
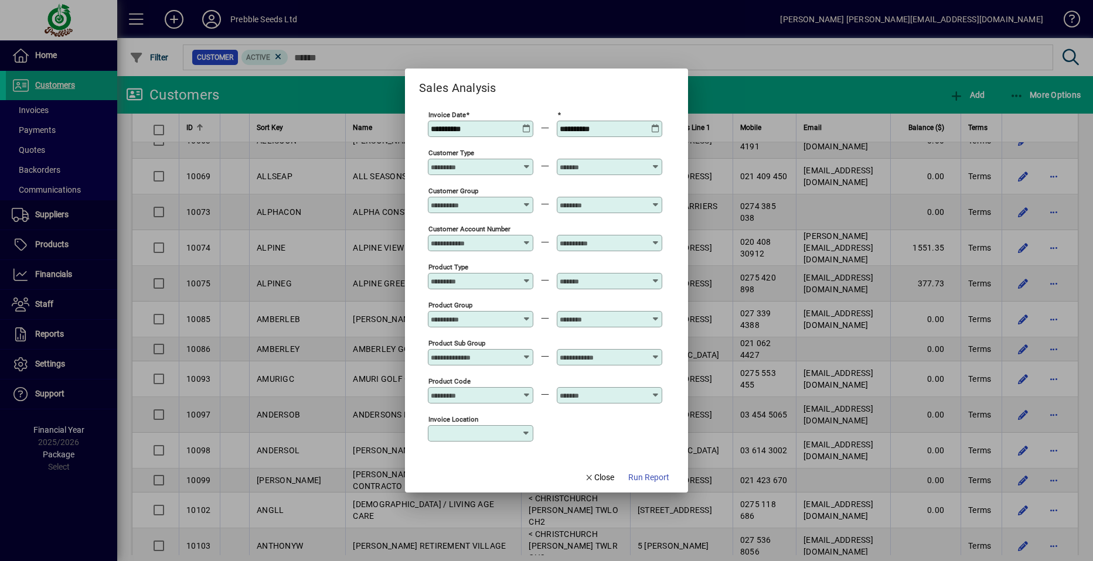
type input "**********"
click at [525, 124] on icon at bounding box center [526, 124] width 9 height 0
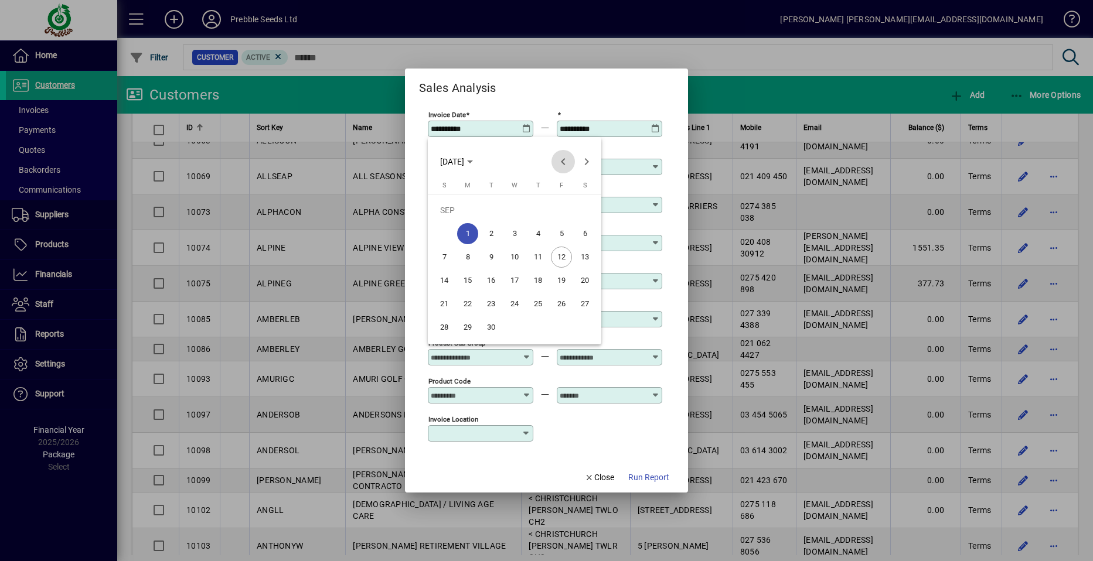
click at [560, 159] on span "Previous month" at bounding box center [563, 161] width 23 height 23
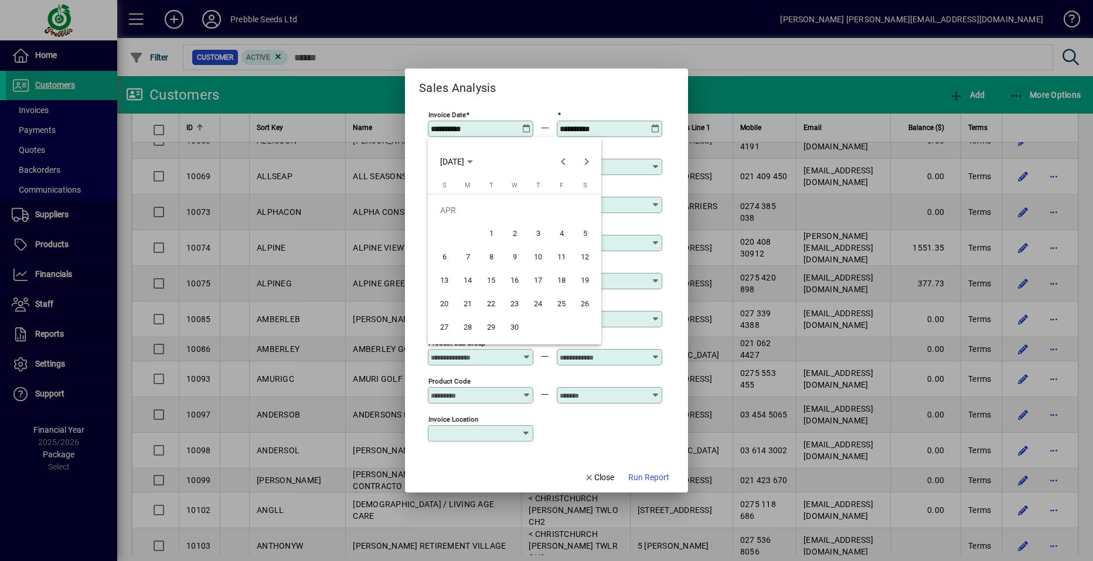
click at [491, 236] on span "1" at bounding box center [491, 233] width 21 height 21
type input "**********"
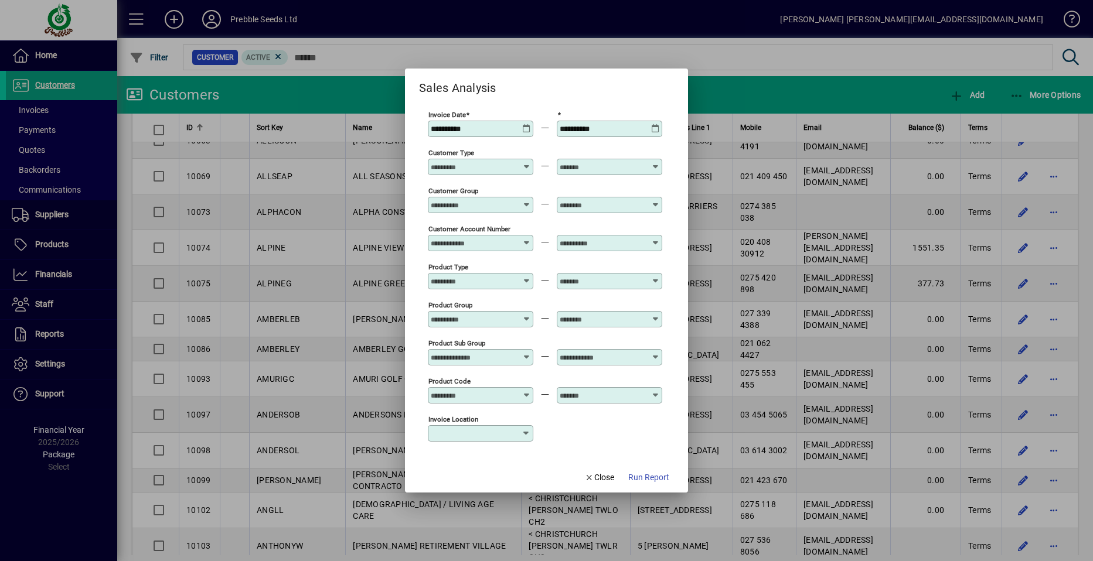
click at [523, 353] on div at bounding box center [482, 357] width 102 height 9
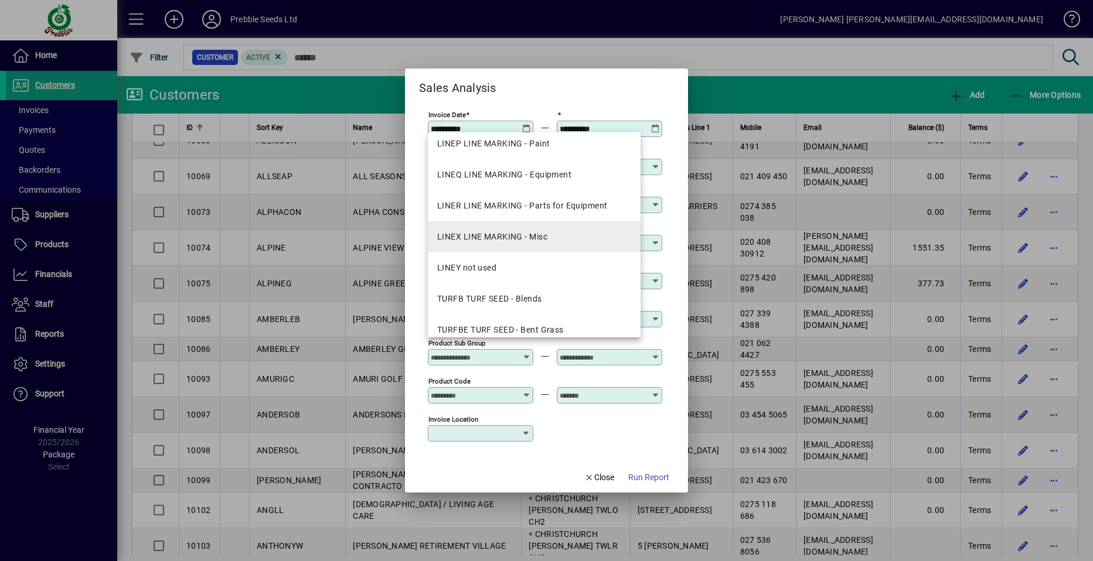
scroll to position [1582, 0]
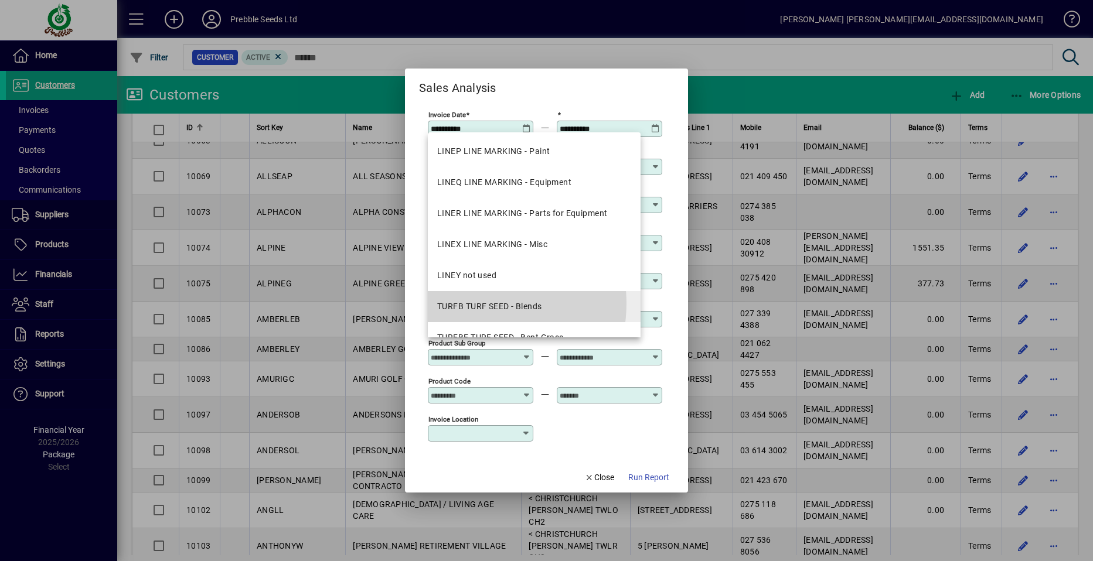
click at [472, 304] on div "TURFB TURF SEED - Blends" at bounding box center [489, 307] width 105 height 12
type input "**********"
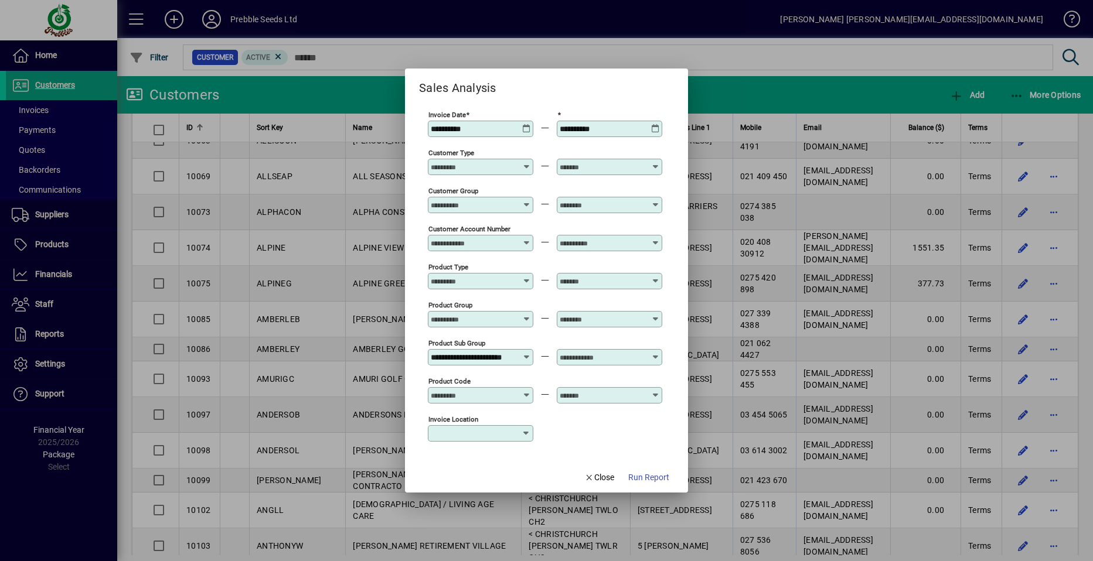
scroll to position [0, 0]
click at [656, 353] on icon at bounding box center [655, 353] width 9 height 0
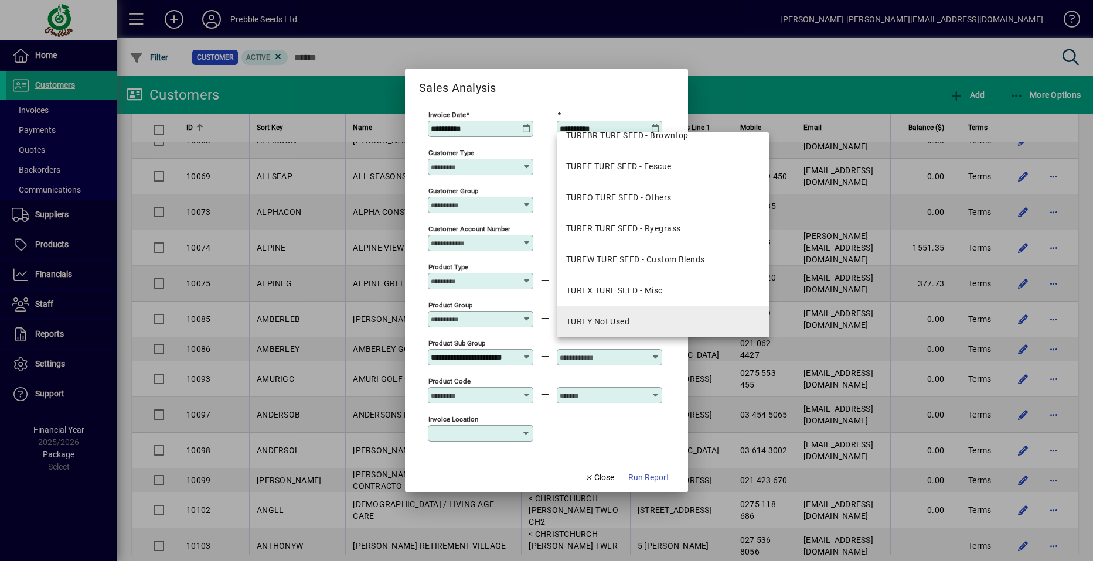
scroll to position [1875, 0]
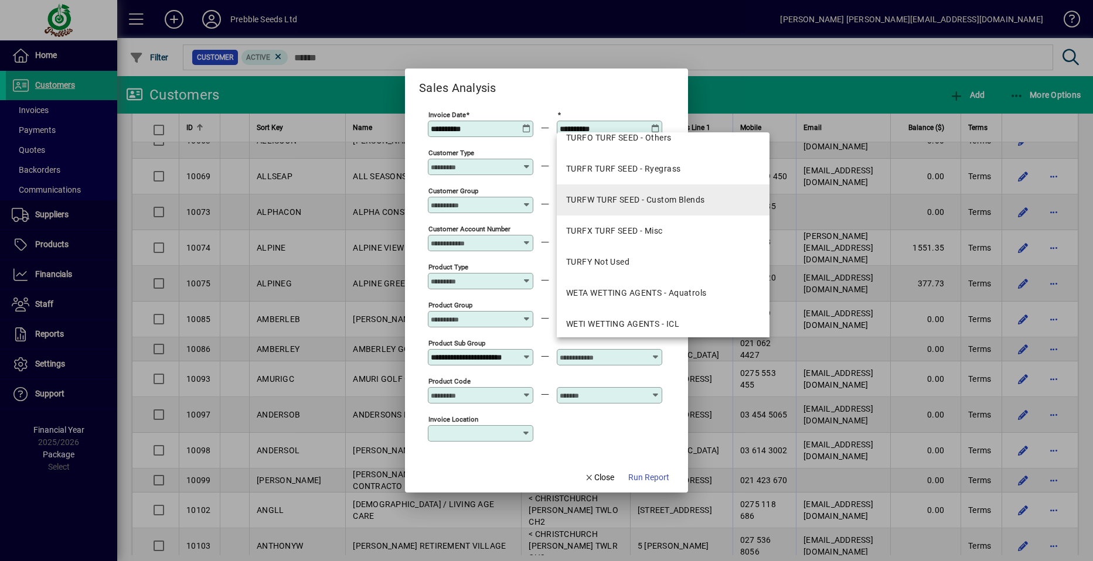
click at [628, 198] on div "TURFW TURF SEED - Custom Blends" at bounding box center [635, 200] width 139 height 12
type input "**********"
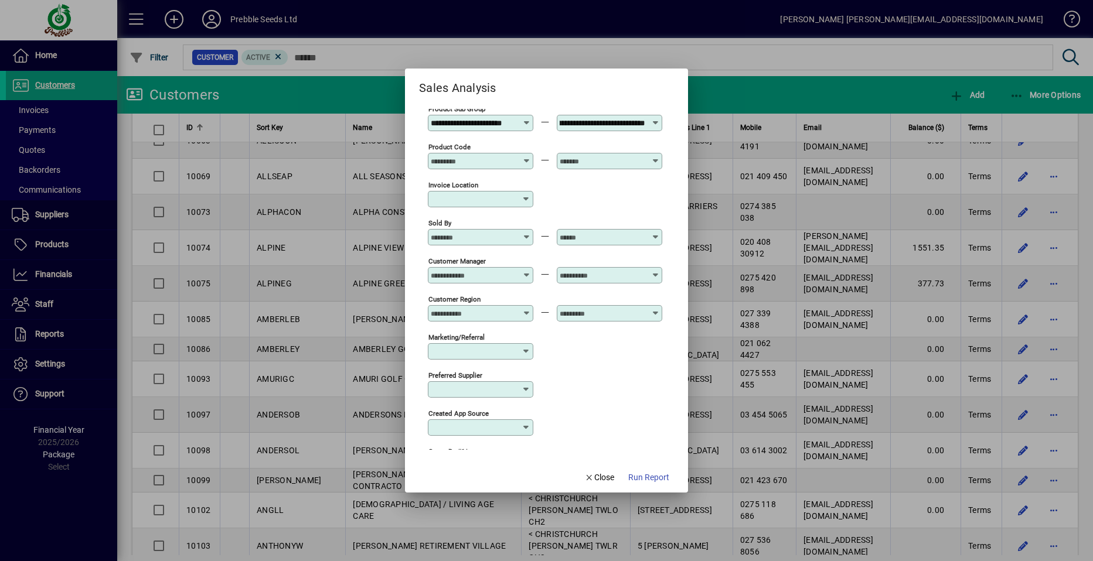
scroll to position [370, 0]
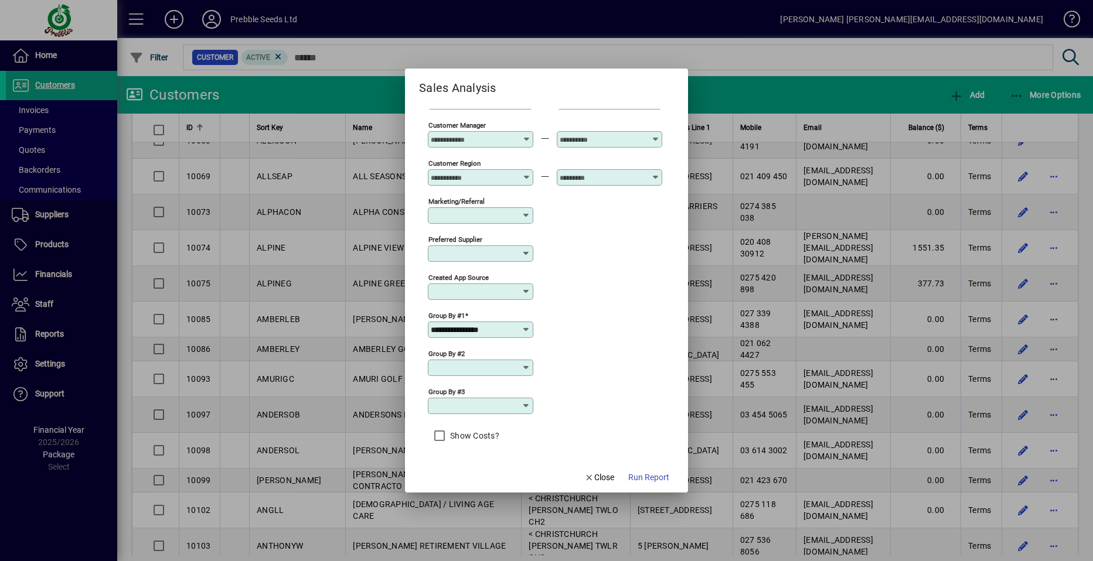
click at [529, 329] on icon at bounding box center [526, 329] width 9 height 9
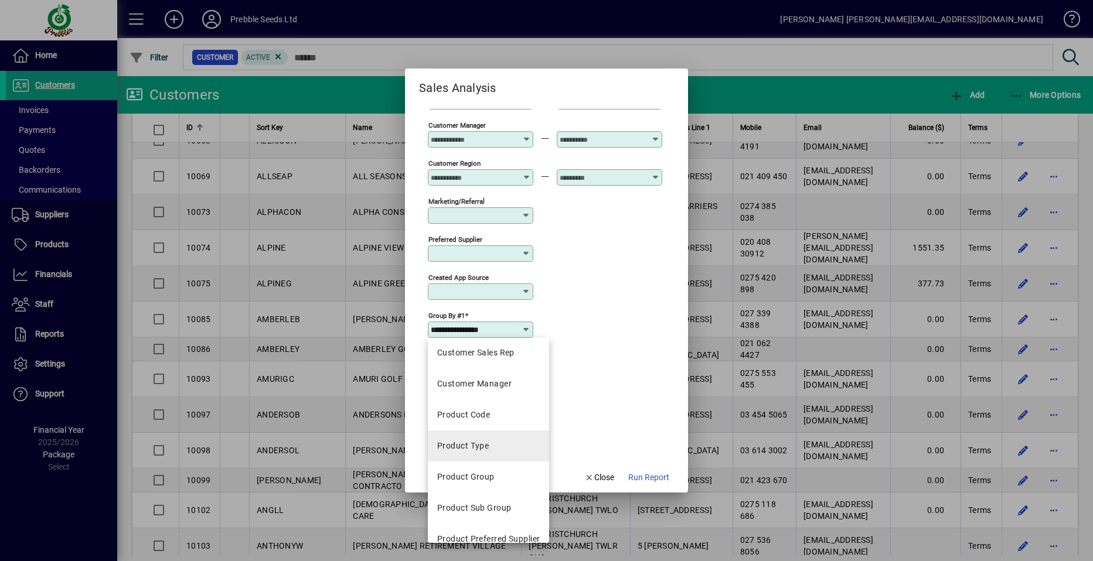
scroll to position [293, 0]
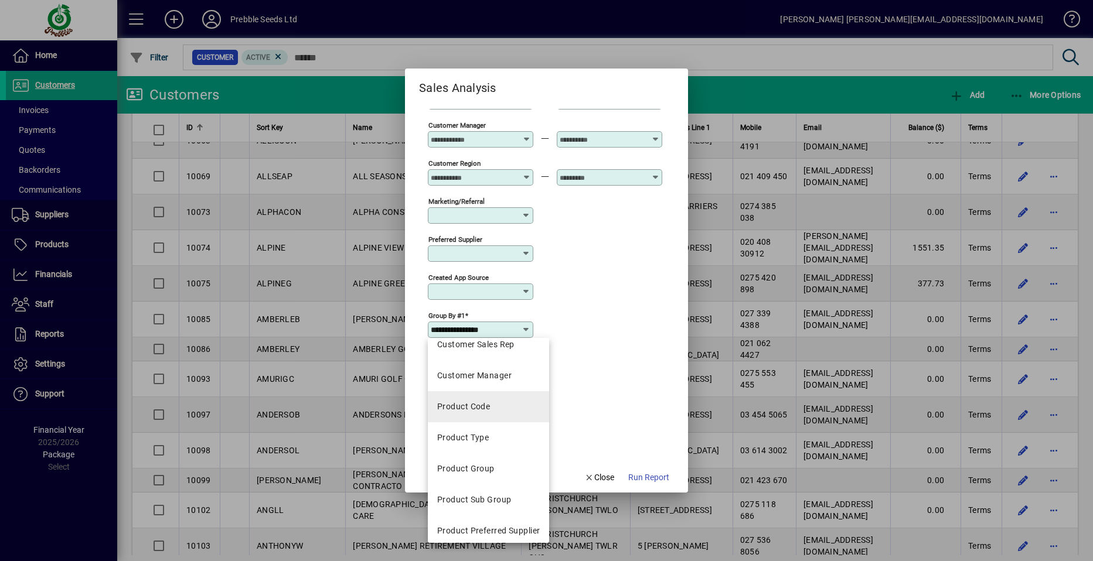
click at [471, 406] on div "Product Code" at bounding box center [463, 407] width 53 height 12
type input "**********"
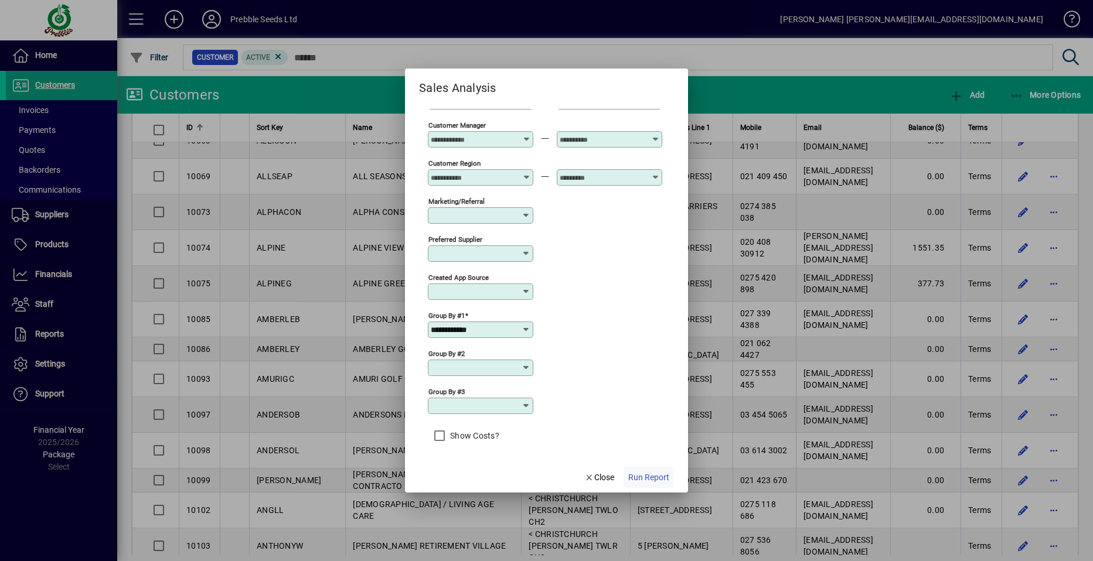
click at [648, 476] on span "Run Report" at bounding box center [648, 478] width 41 height 12
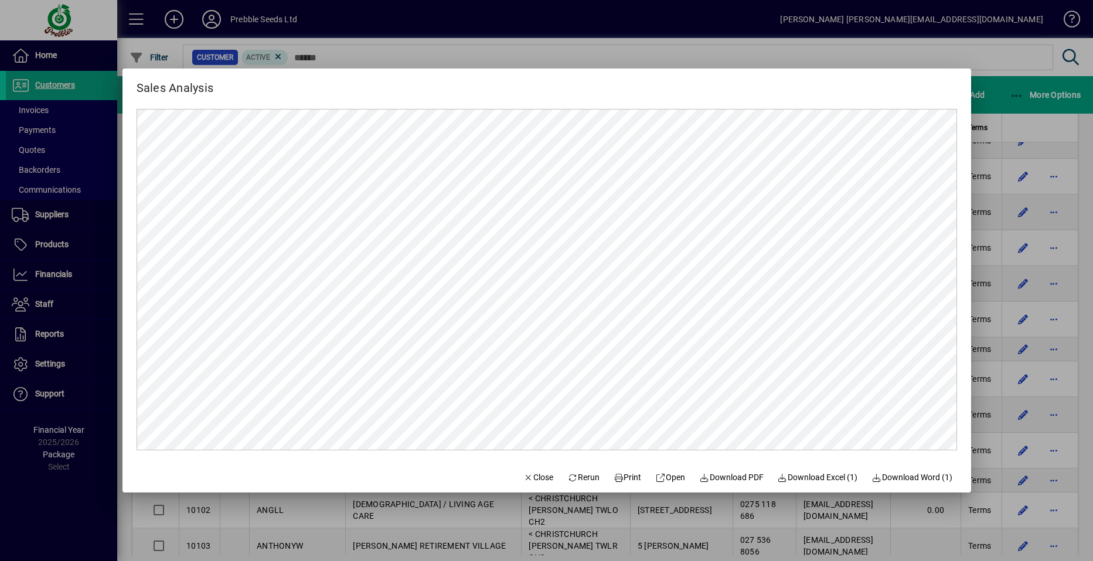
scroll to position [0, 0]
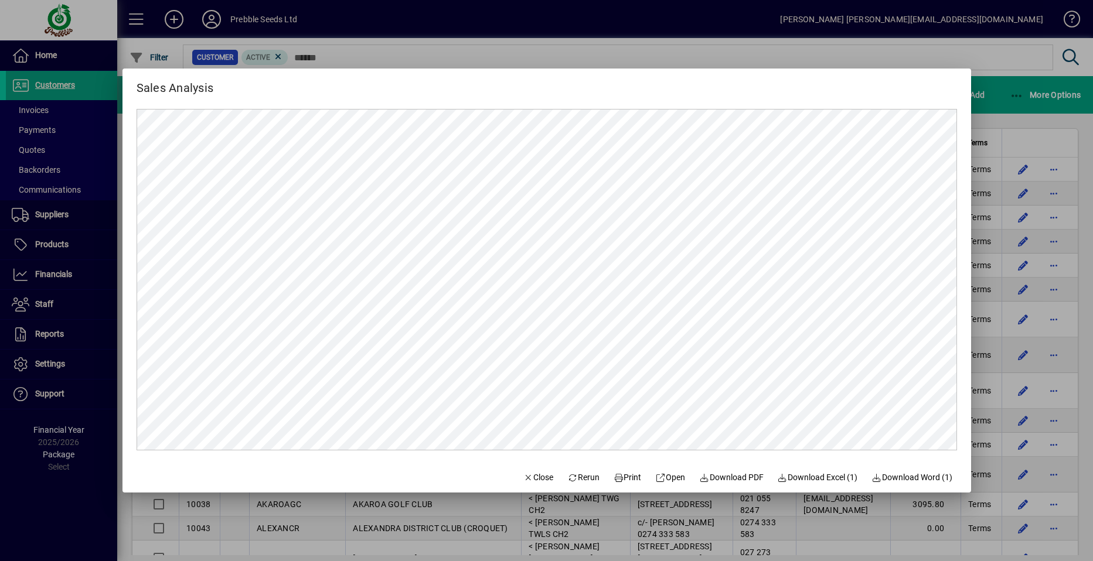
scroll to position [645, 0]
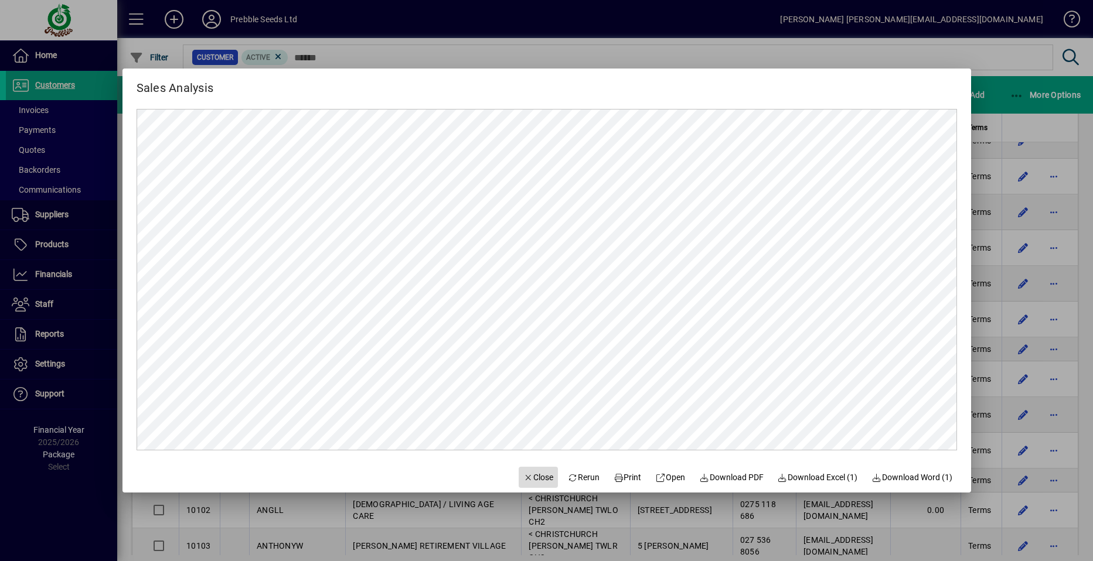
click at [530, 477] on span "Close" at bounding box center [538, 478] width 30 height 12
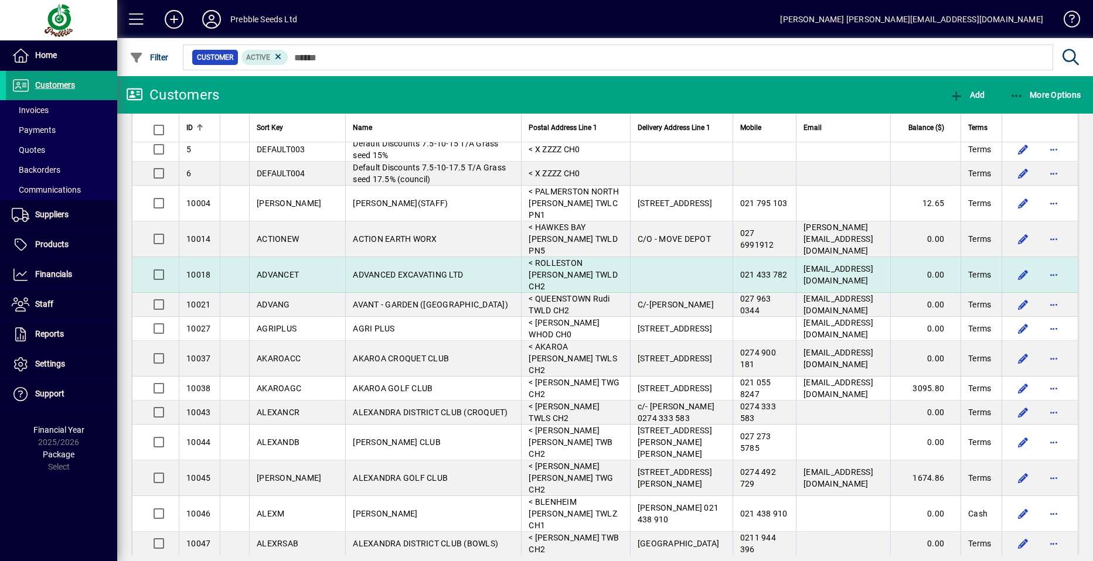
scroll to position [117, 0]
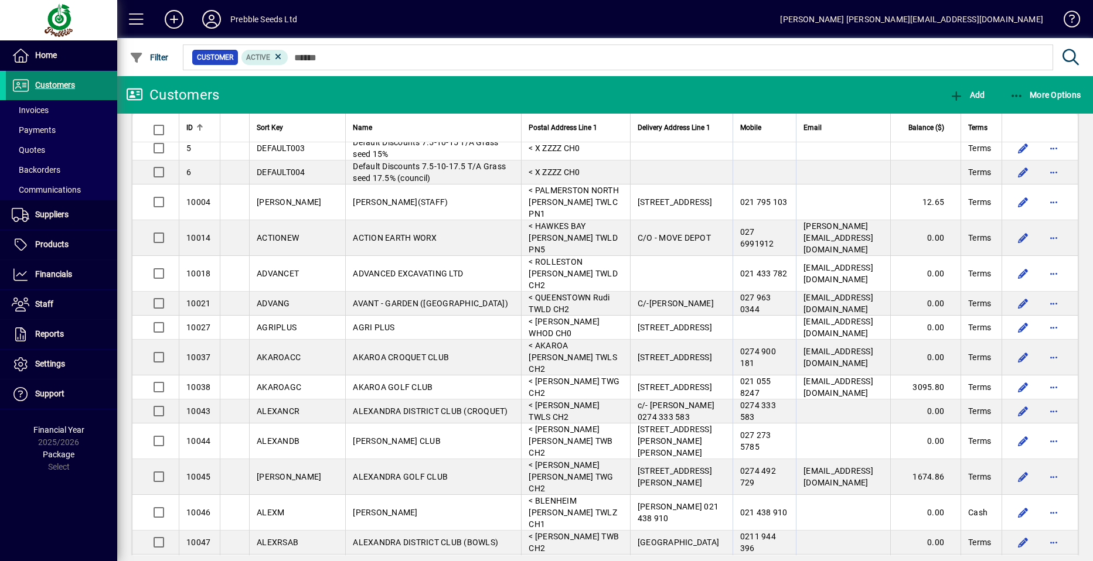
click at [59, 87] on span "Customers" at bounding box center [55, 84] width 40 height 9
click at [45, 107] on span "Invoices" at bounding box center [30, 109] width 37 height 9
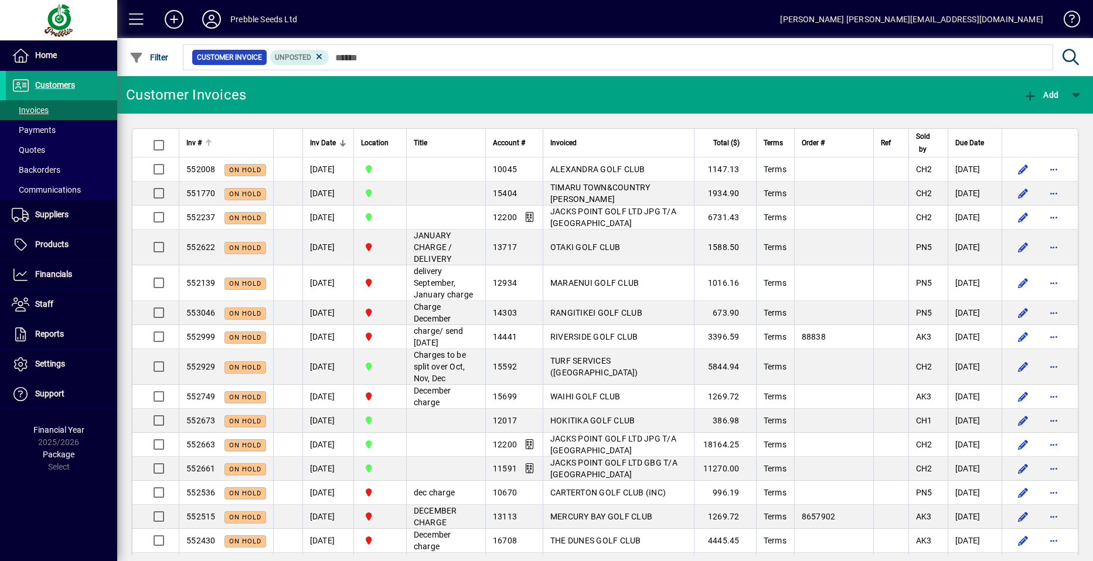
click at [195, 142] on span "Inv #" at bounding box center [193, 143] width 15 height 13
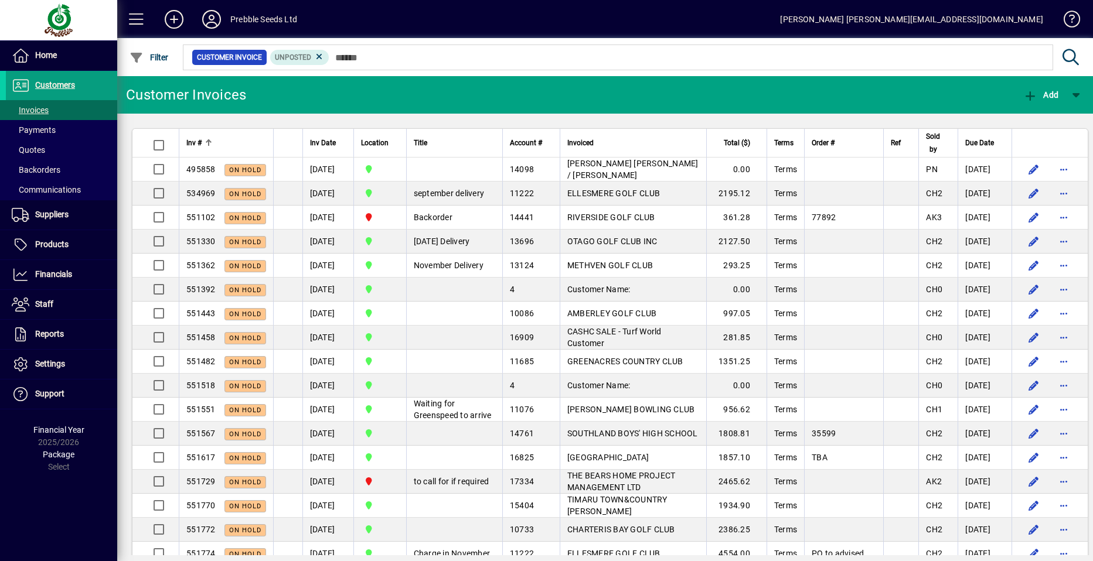
click at [195, 142] on span "Inv #" at bounding box center [193, 143] width 15 height 13
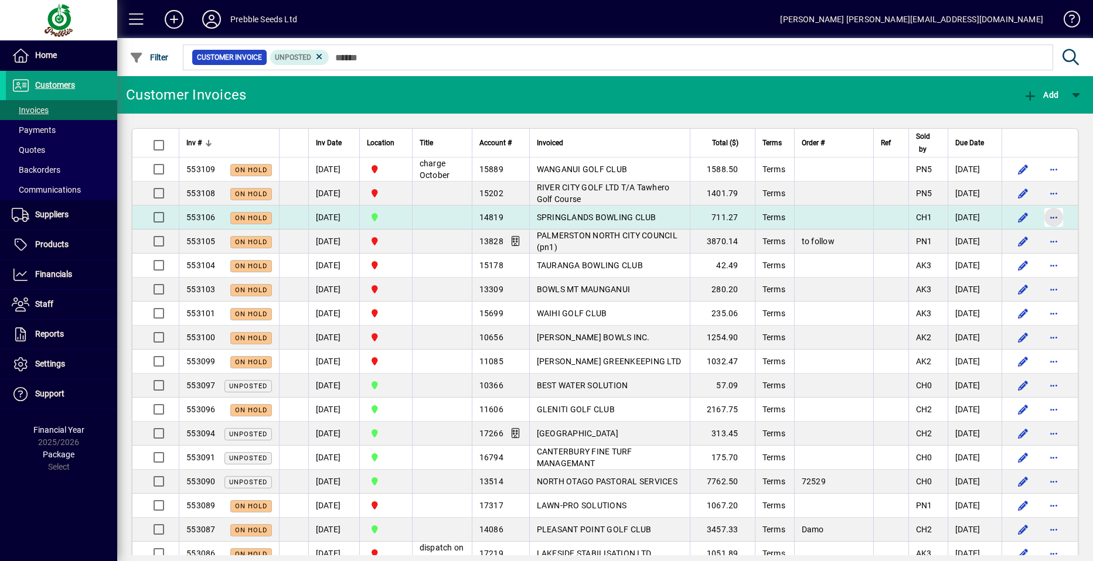
click at [1044, 217] on span "button" at bounding box center [1054, 217] width 28 height 28
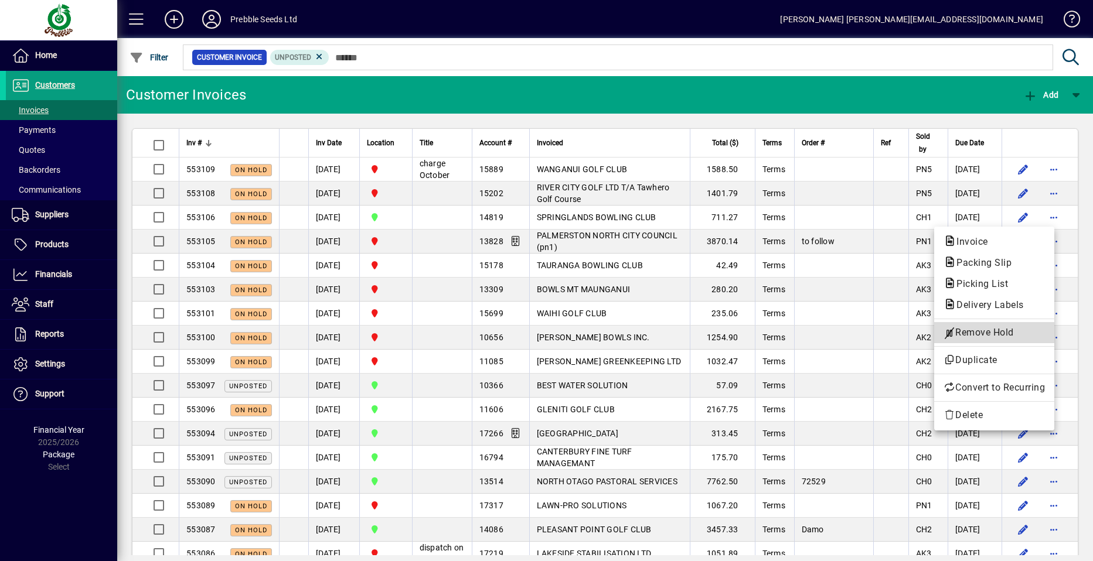
click at [971, 331] on span "Remove Hold" at bounding box center [994, 333] width 101 height 14
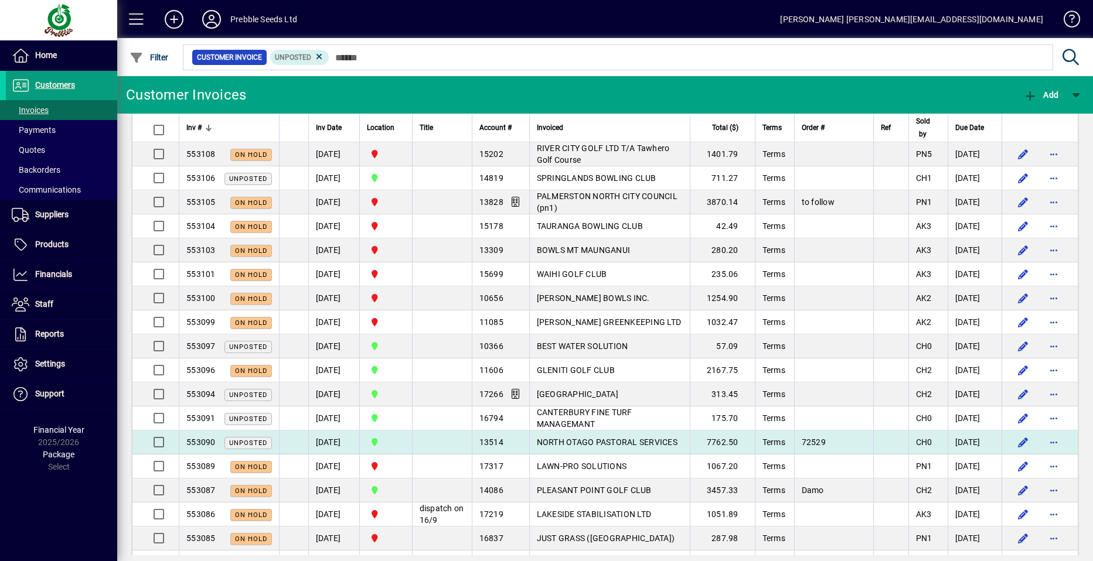
scroll to position [59, 0]
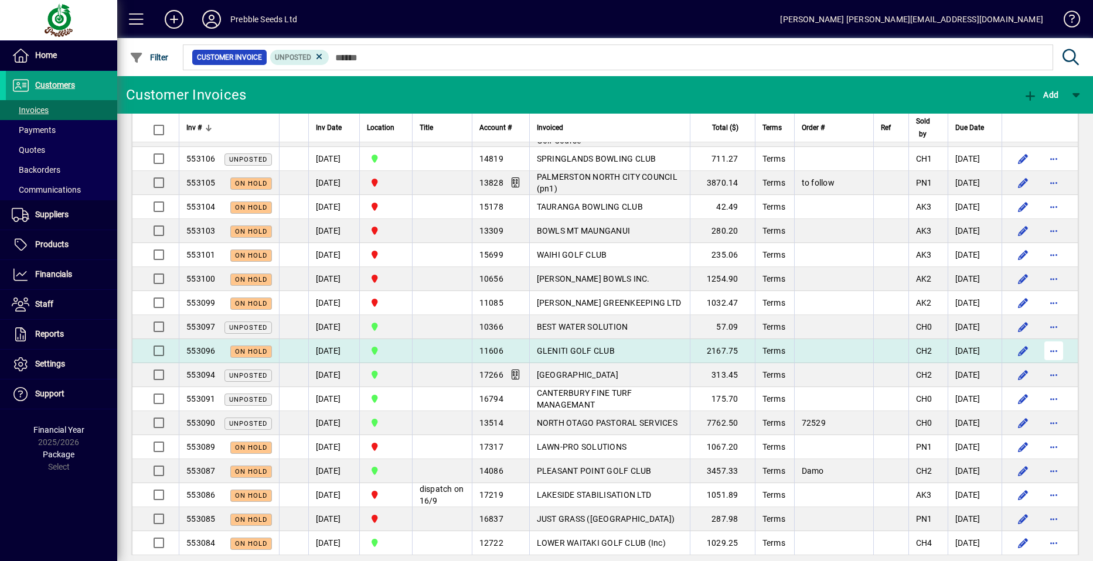
click at [1044, 349] on span "button" at bounding box center [1054, 351] width 28 height 28
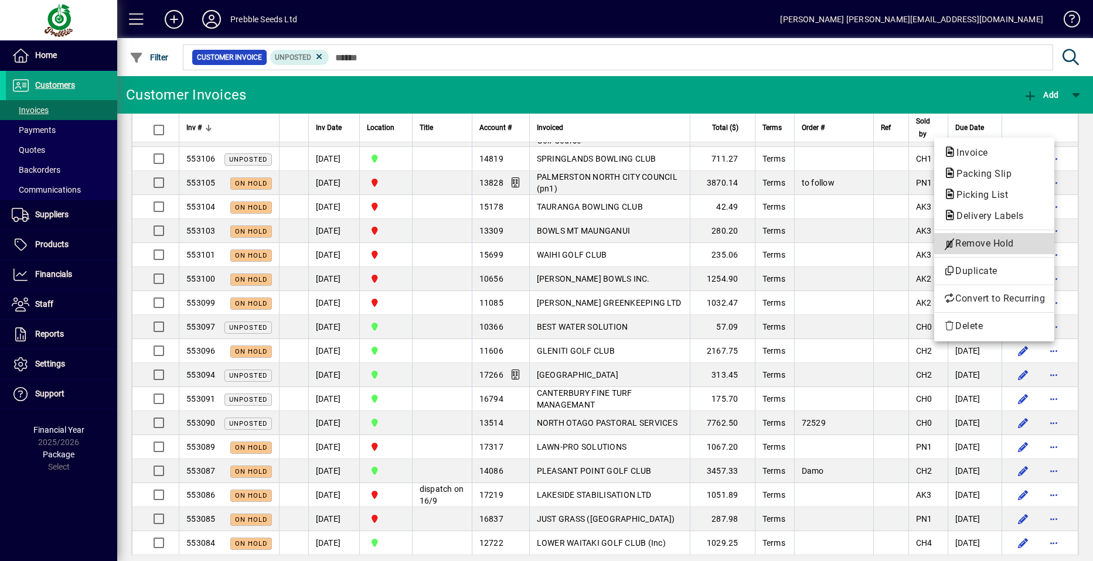
click at [979, 241] on span "Remove Hold" at bounding box center [994, 244] width 101 height 14
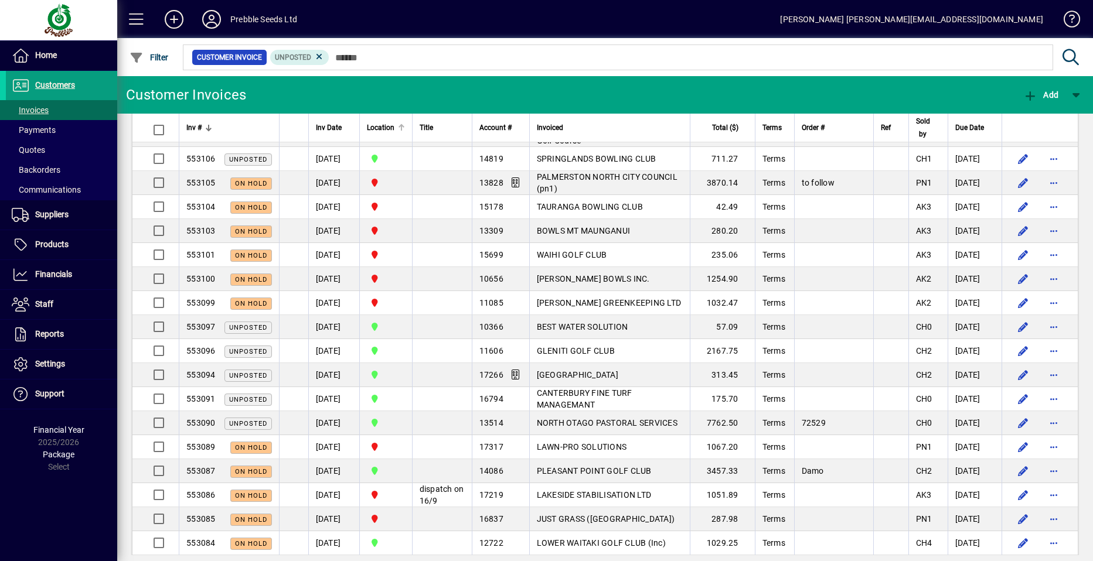
click at [383, 128] on span "Location" at bounding box center [381, 127] width 28 height 13
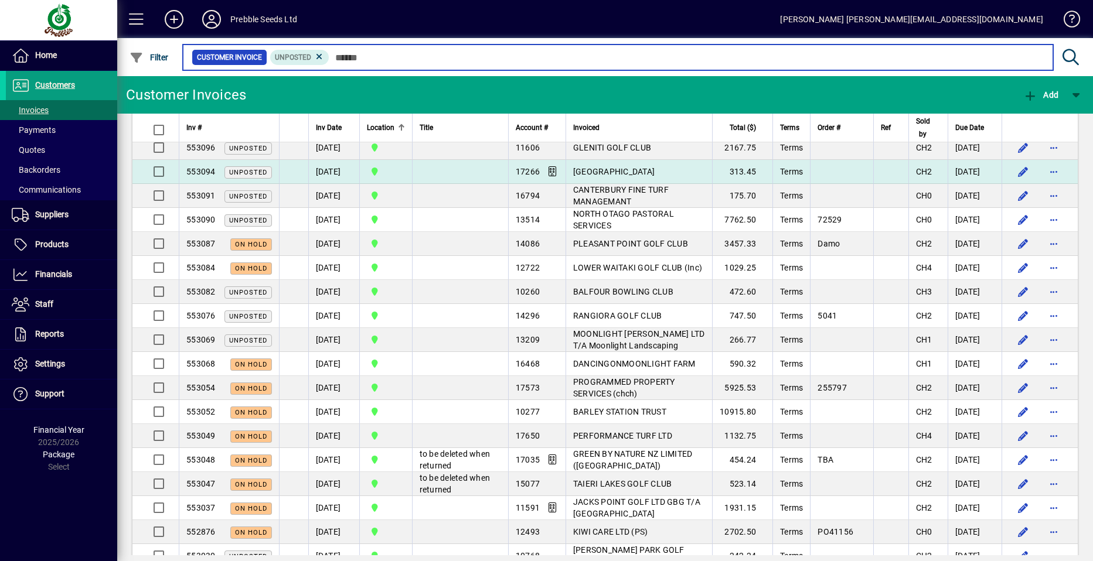
scroll to position [938, 0]
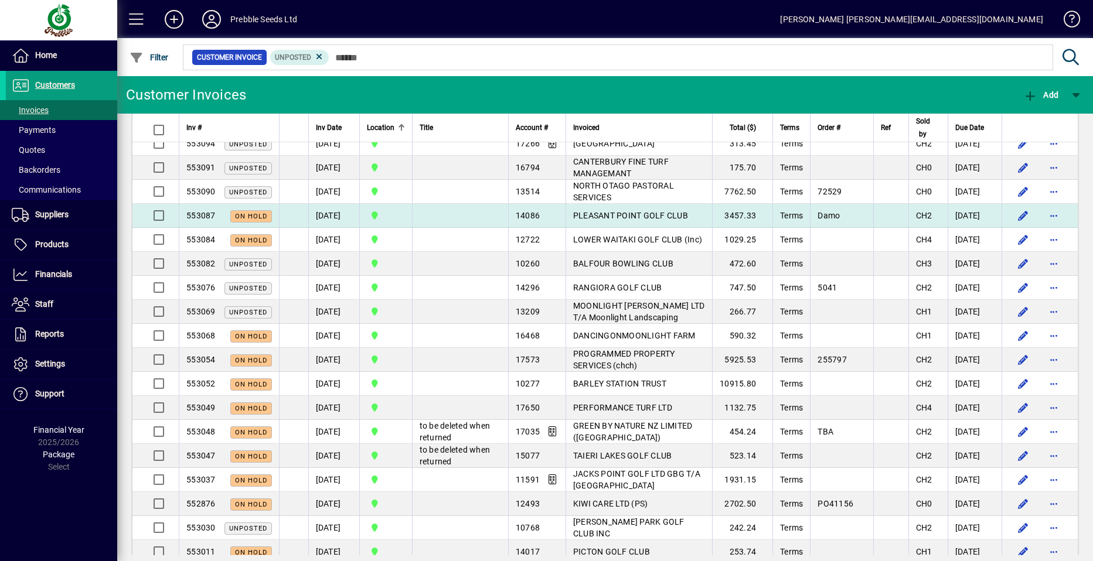
click at [574, 220] on span "PLEASANT POINT GOLF CLUB" at bounding box center [630, 215] width 115 height 9
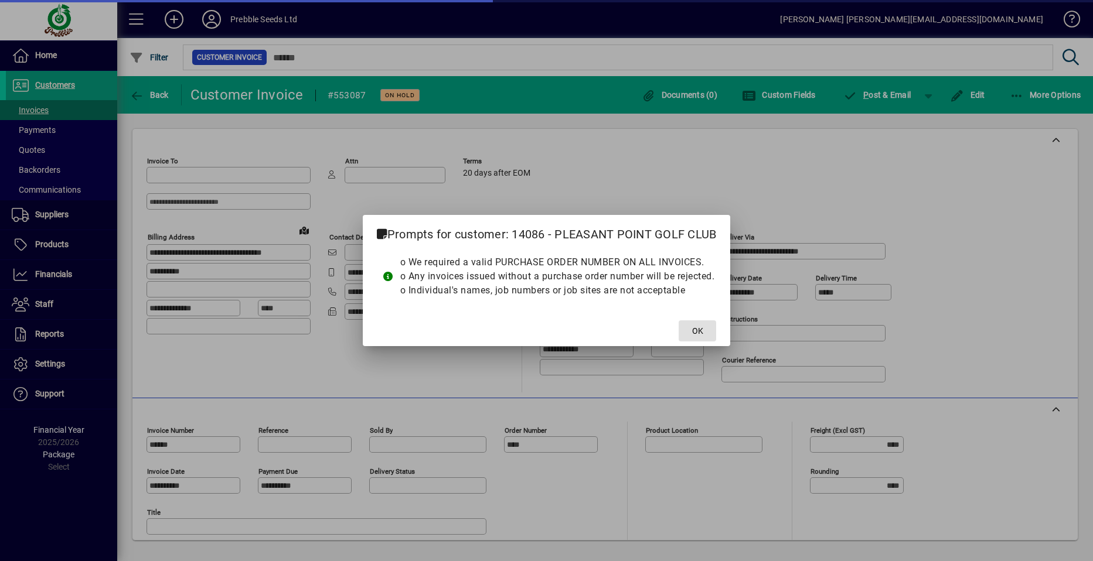
type input "**********"
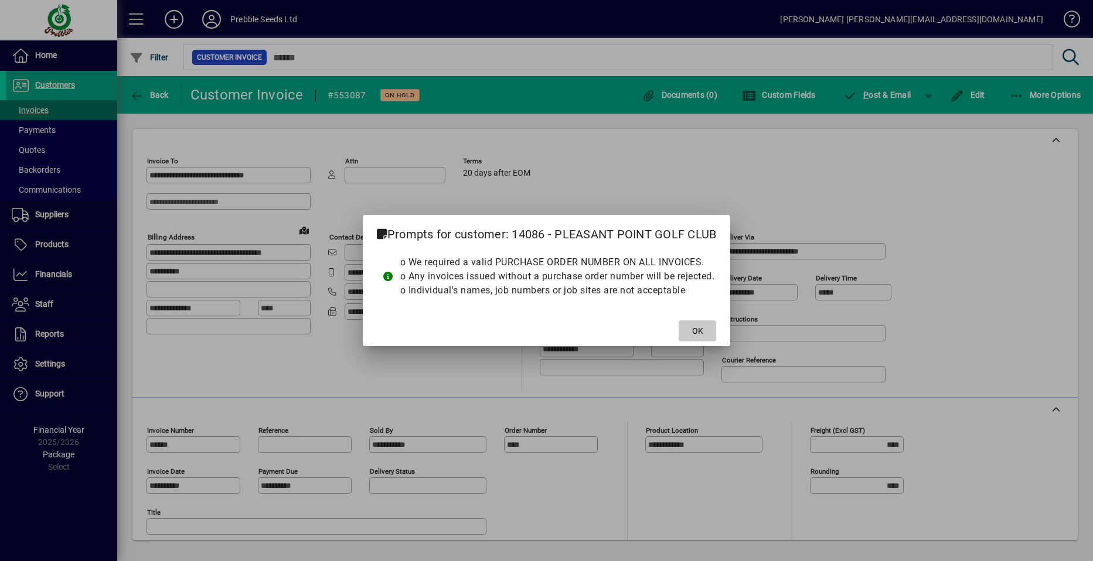
click at [686, 331] on span at bounding box center [698, 331] width 38 height 28
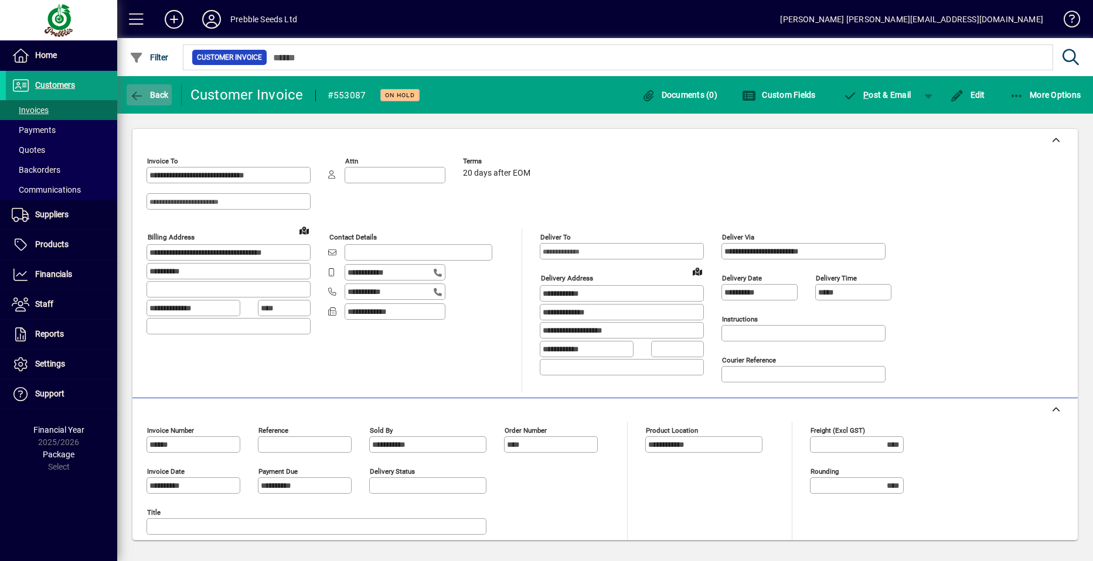
click at [139, 98] on icon "button" at bounding box center [137, 96] width 15 height 12
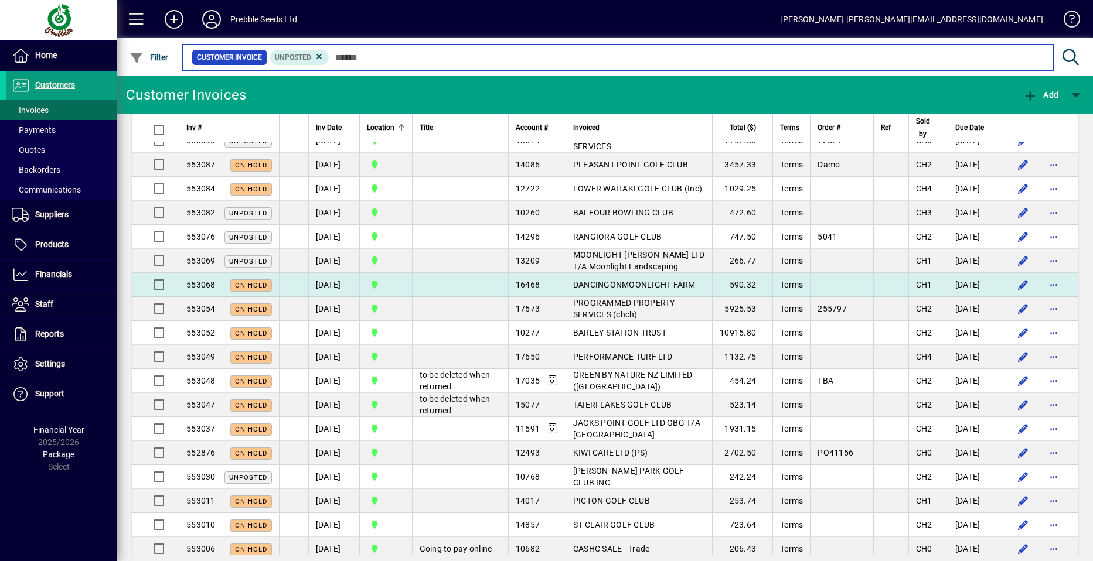
scroll to position [996, 0]
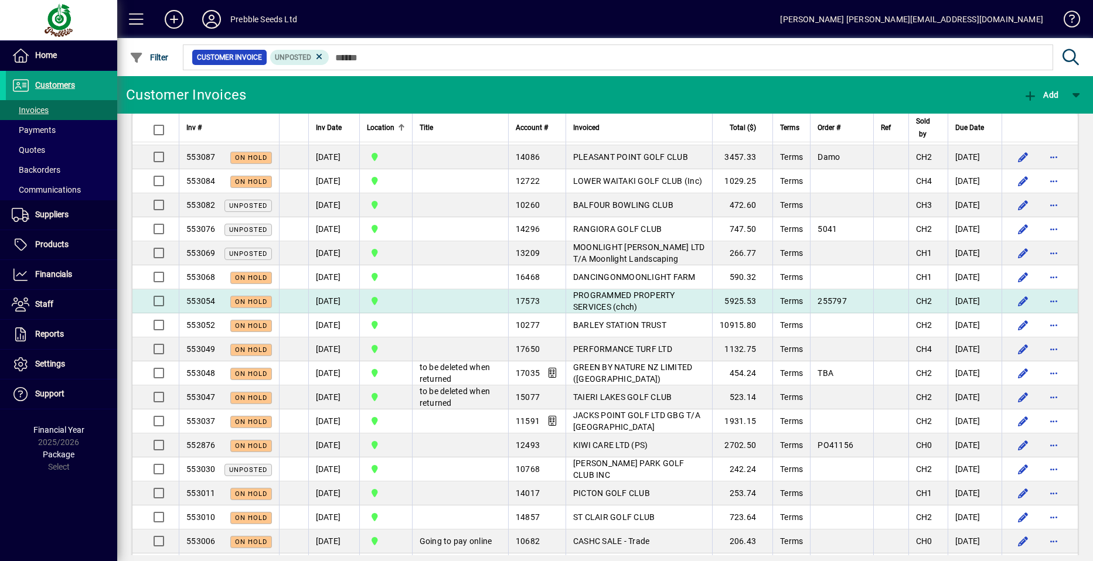
click at [582, 312] on span "PROGRAMMED PROPERTY SERVICES (chch)" at bounding box center [624, 301] width 102 height 21
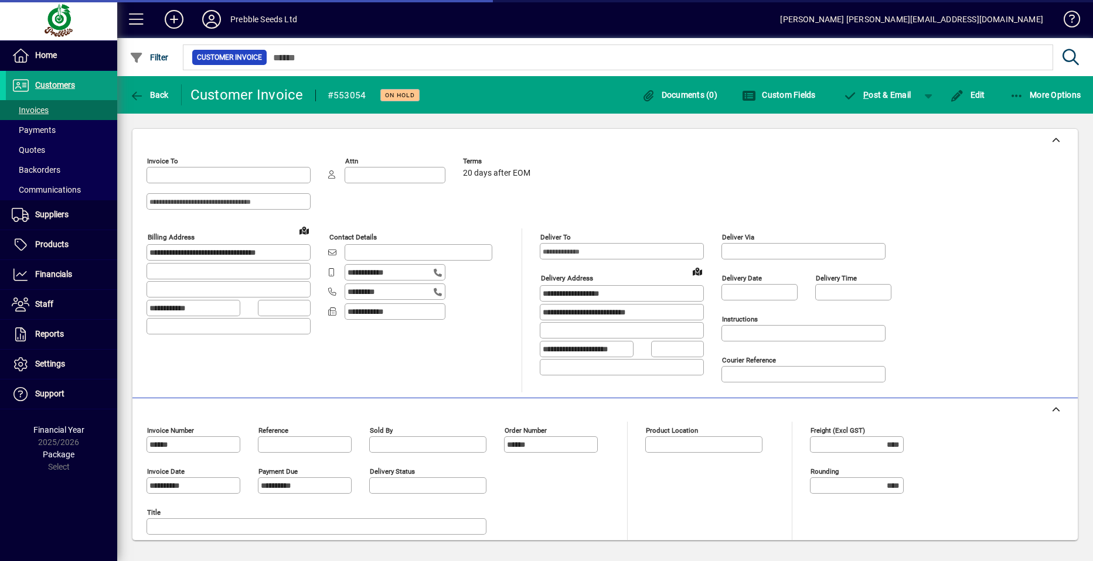
type input "**********"
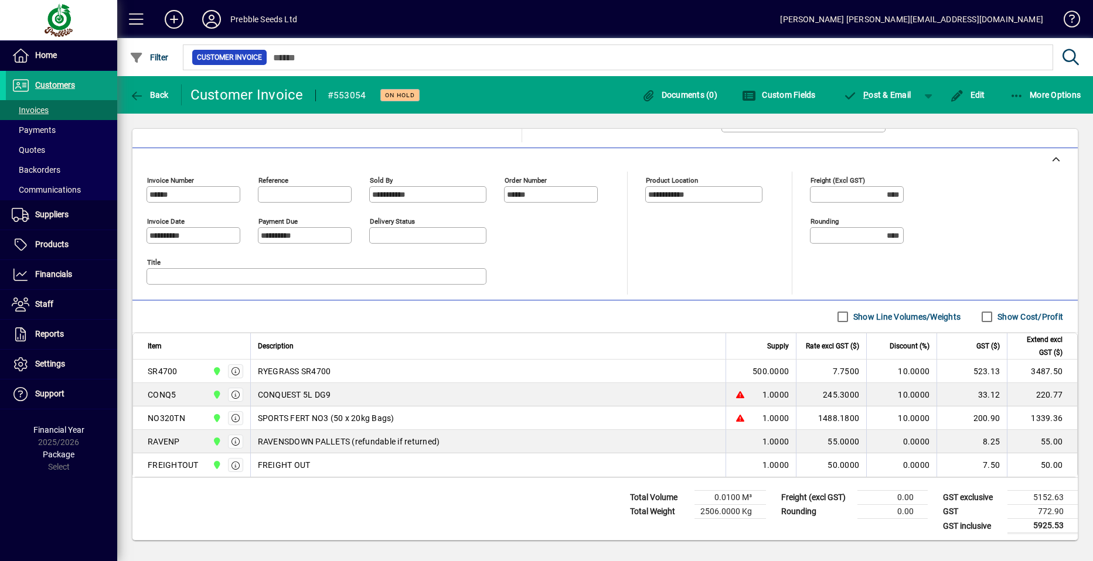
scroll to position [254, 0]
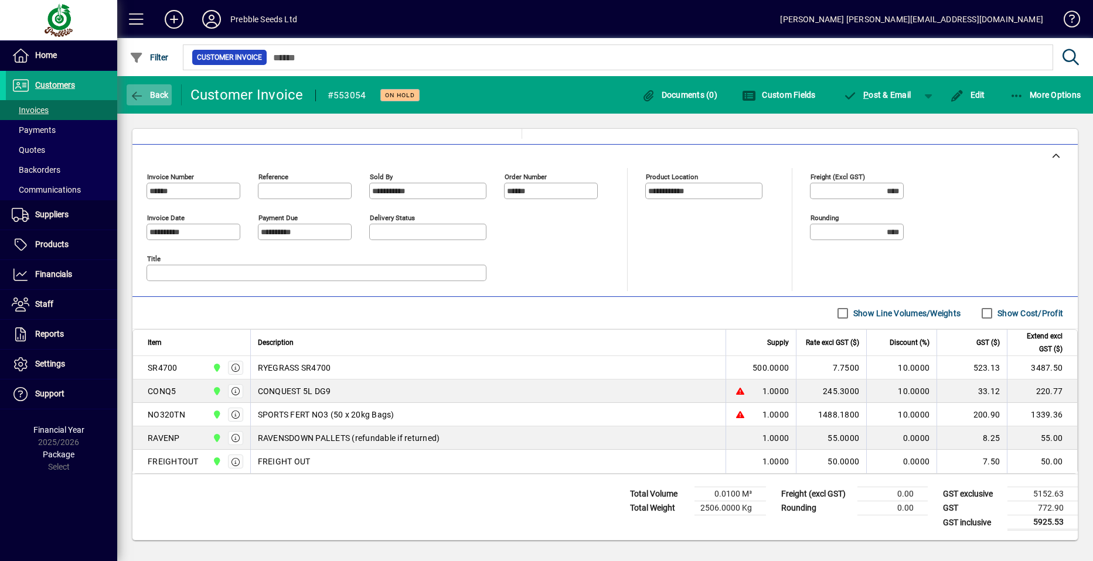
click at [142, 96] on icon "button" at bounding box center [137, 96] width 15 height 12
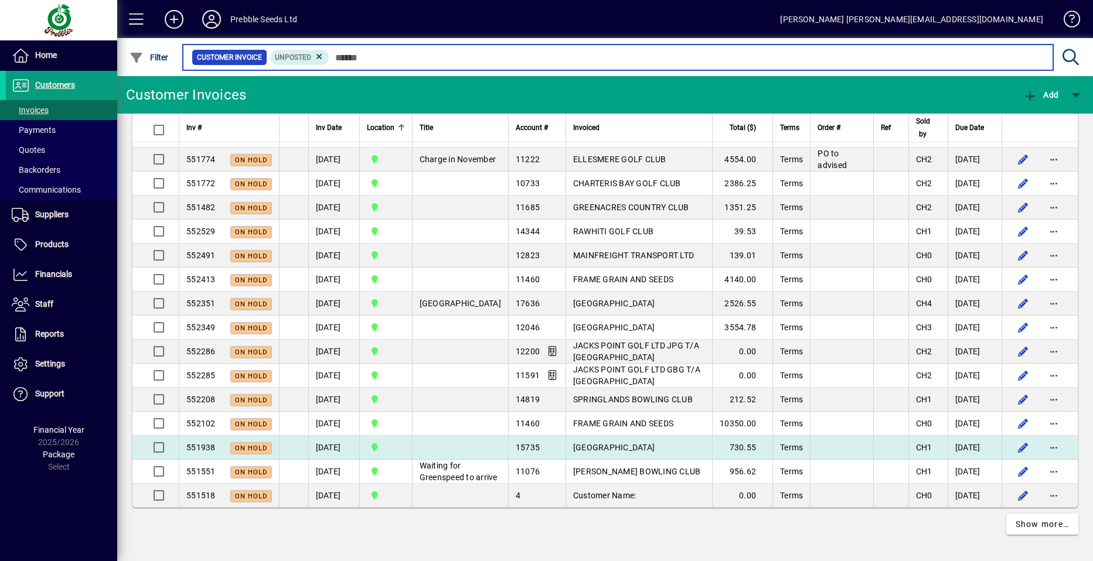
scroll to position [2369, 0]
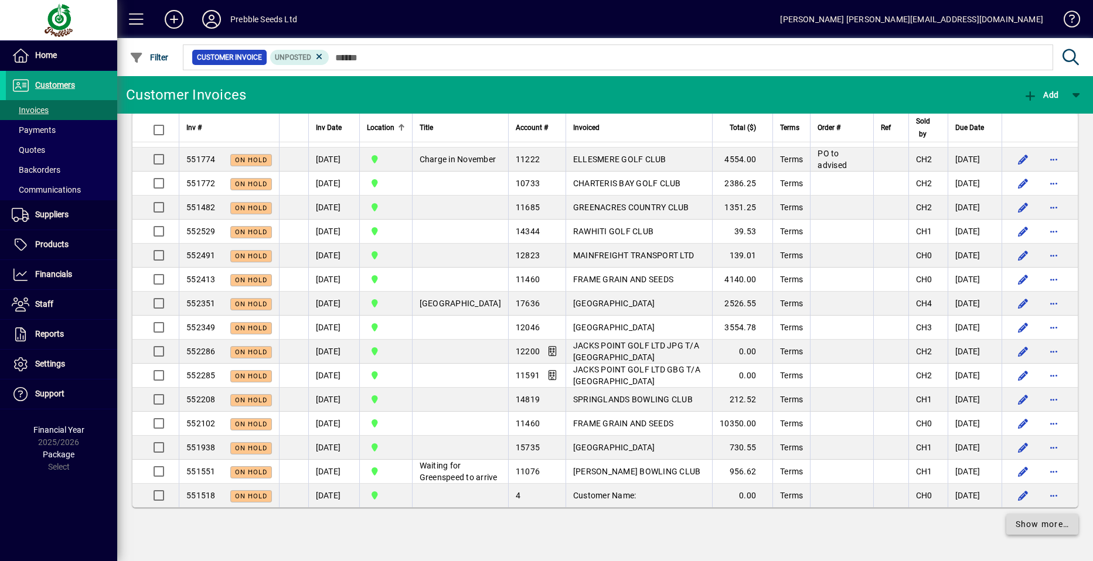
click at [1022, 523] on span "Show more…" at bounding box center [1043, 525] width 54 height 12
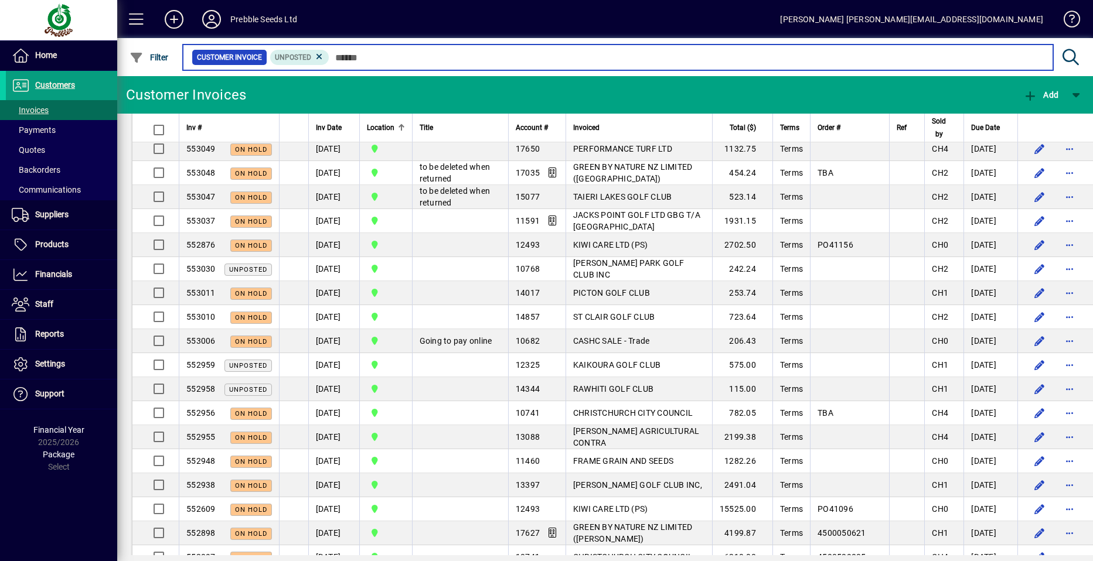
scroll to position [904, 0]
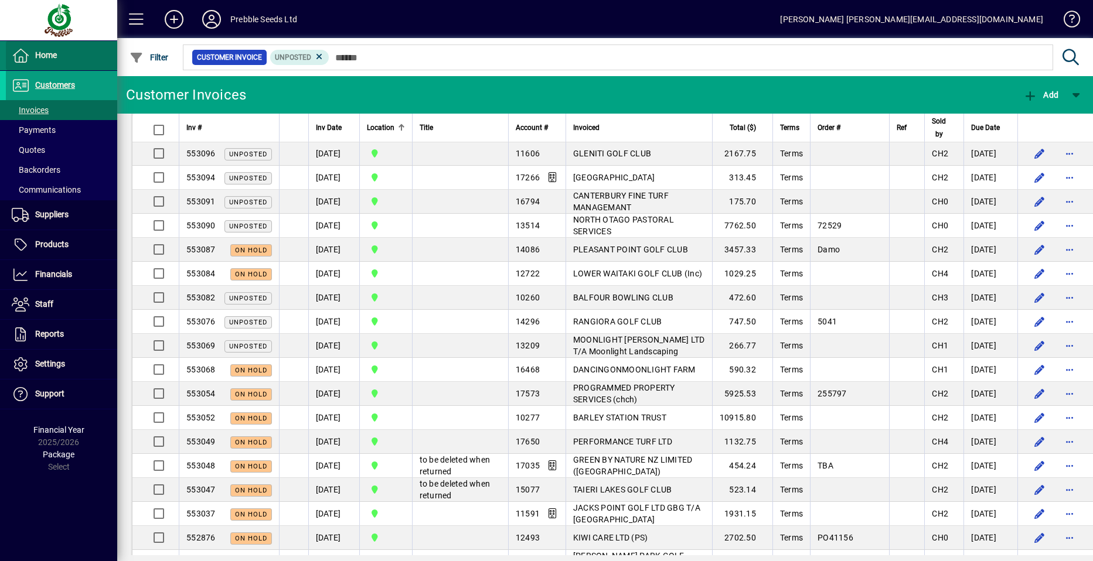
click at [62, 57] on span at bounding box center [61, 56] width 111 height 28
